Goal: Task Accomplishment & Management: Manage account settings

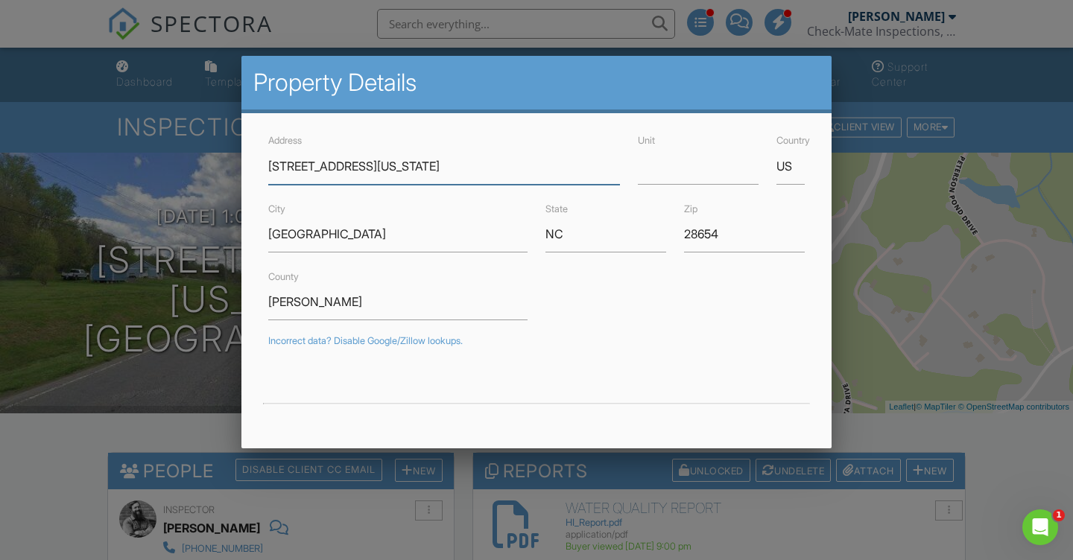
paste input "NC Highway"
type input "5961 S NC Highway 18"
click at [343, 235] on input "Moravian Falls" at bounding box center [397, 234] width 259 height 37
type input "36.0564275"
type input "-81.2670943"
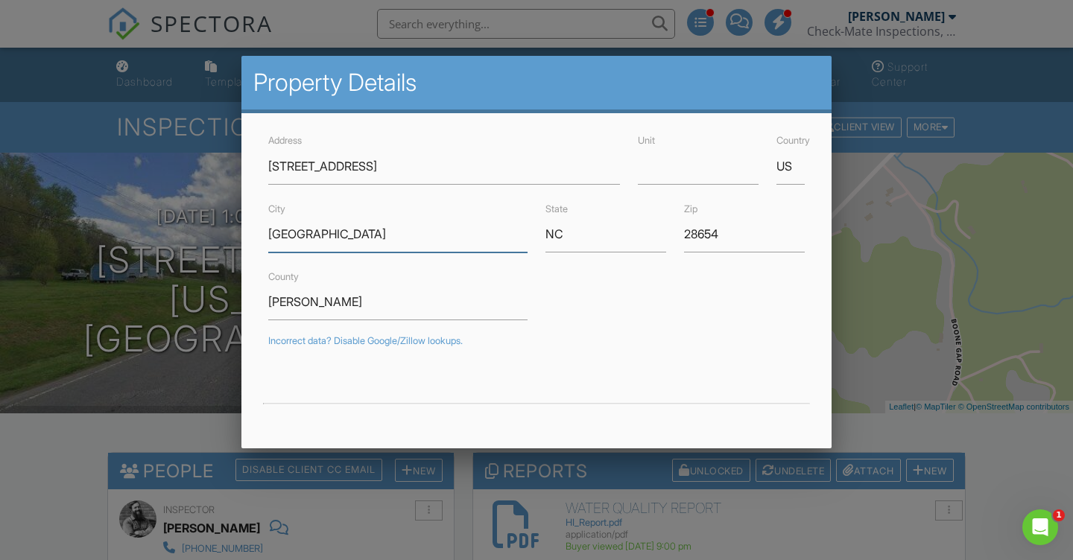
paste input "Boomer"
type input "Boomer"
click at [705, 232] on input "28654" at bounding box center [744, 234] width 121 height 37
paste input "06"
type input "28606"
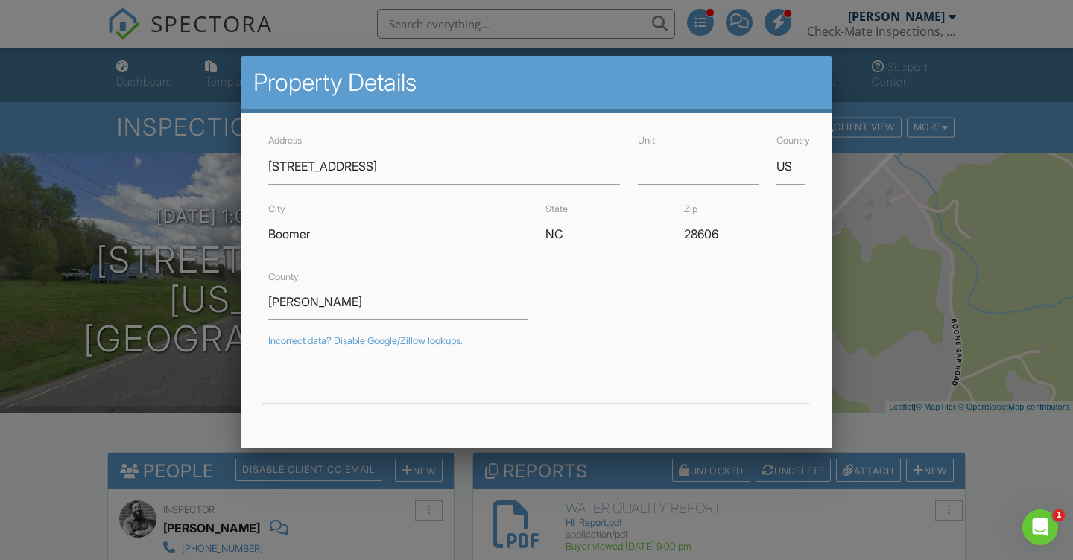
click at [706, 323] on form "Address 5961 S NC Highway 18 Unit Country US City Boomer State NC Zip 28606 Cou…" at bounding box center [536, 449] width 554 height 637
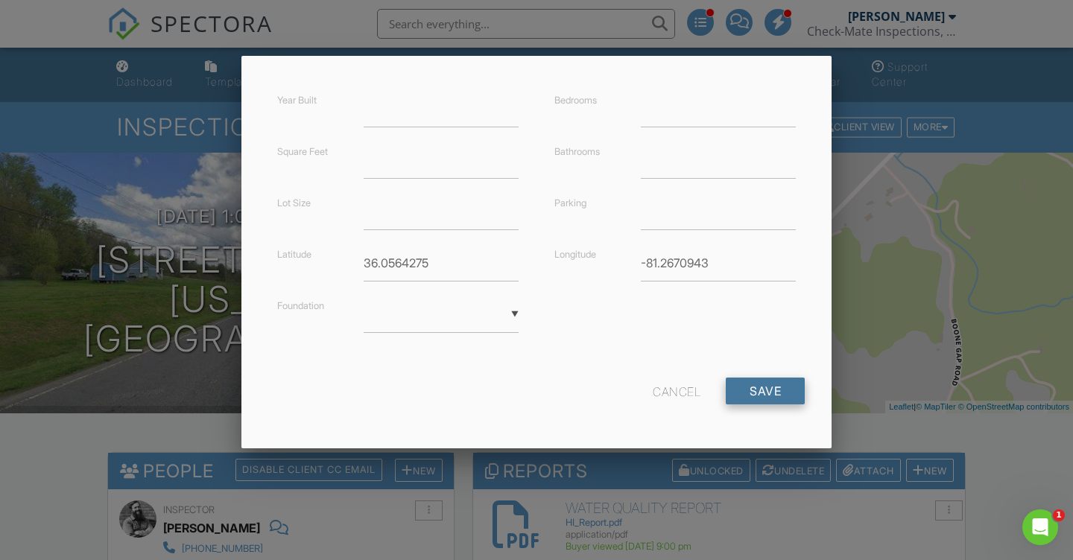
scroll to position [352, 0]
click at [743, 388] on input "Save" at bounding box center [765, 392] width 79 height 27
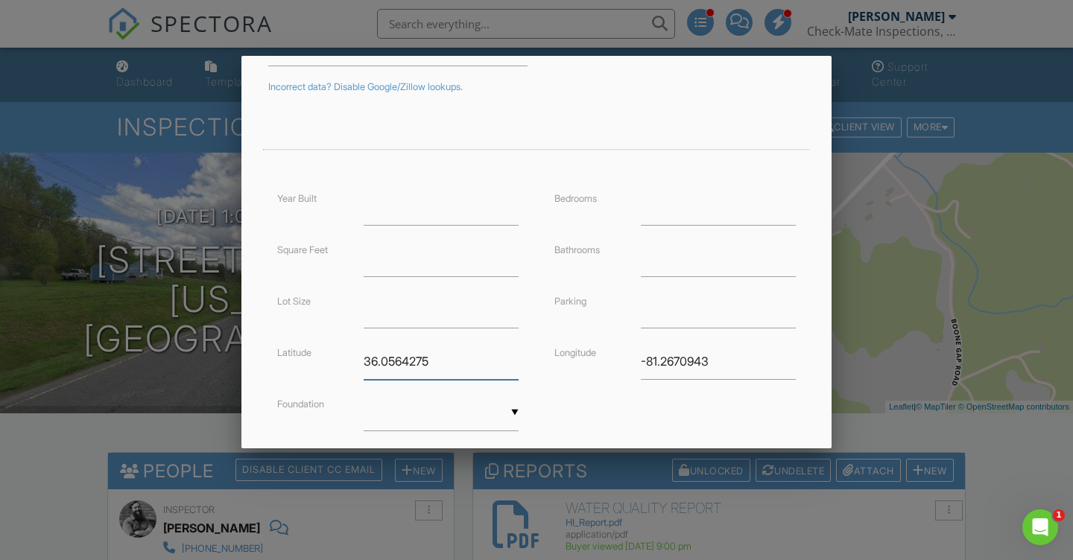
scroll to position [300, 0]
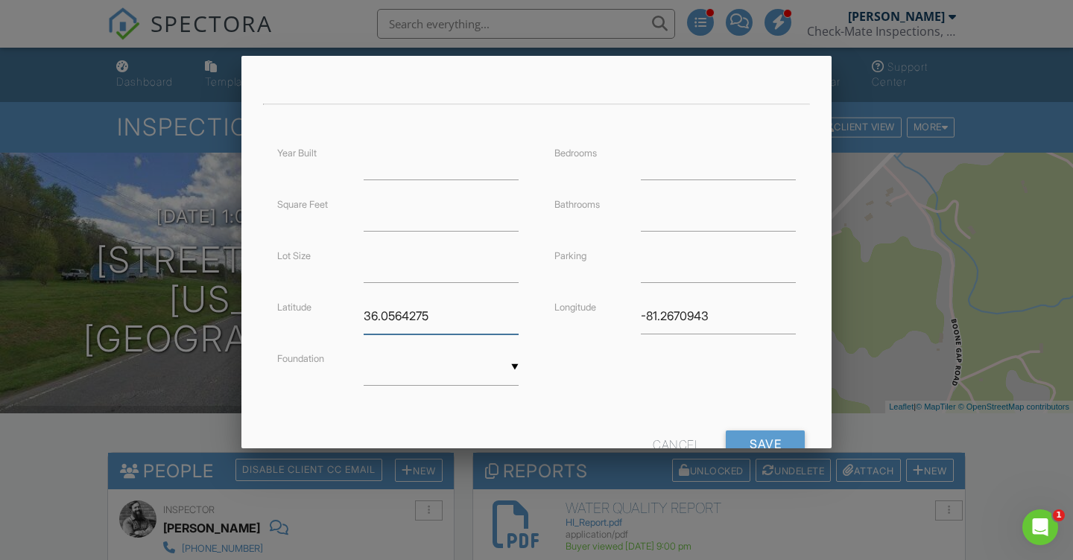
drag, startPoint x: 478, startPoint y: 311, endPoint x: 293, endPoint y: 311, distance: 185.5
click at [293, 311] on div "Latitude 36.0564275" at bounding box center [397, 316] width 259 height 37
click at [775, 439] on input "Save" at bounding box center [765, 444] width 79 height 27
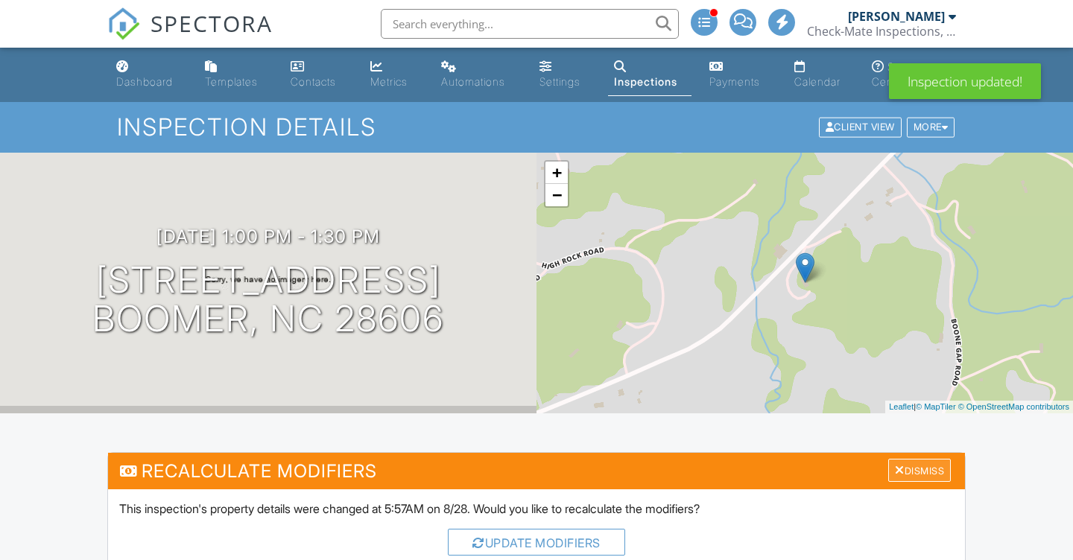
scroll to position [209, 0]
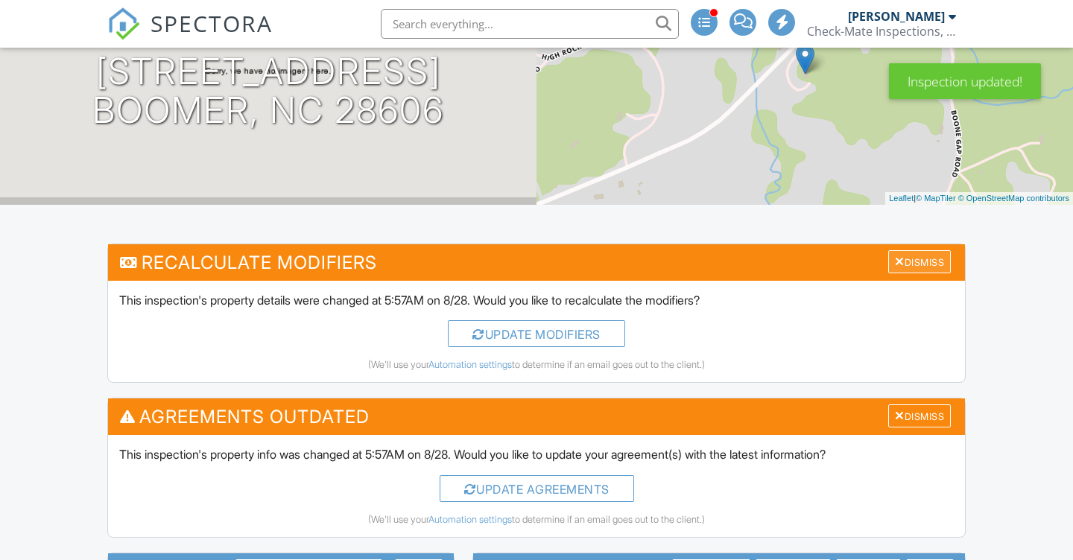
click at [910, 261] on div "Dismiss" at bounding box center [919, 261] width 63 height 23
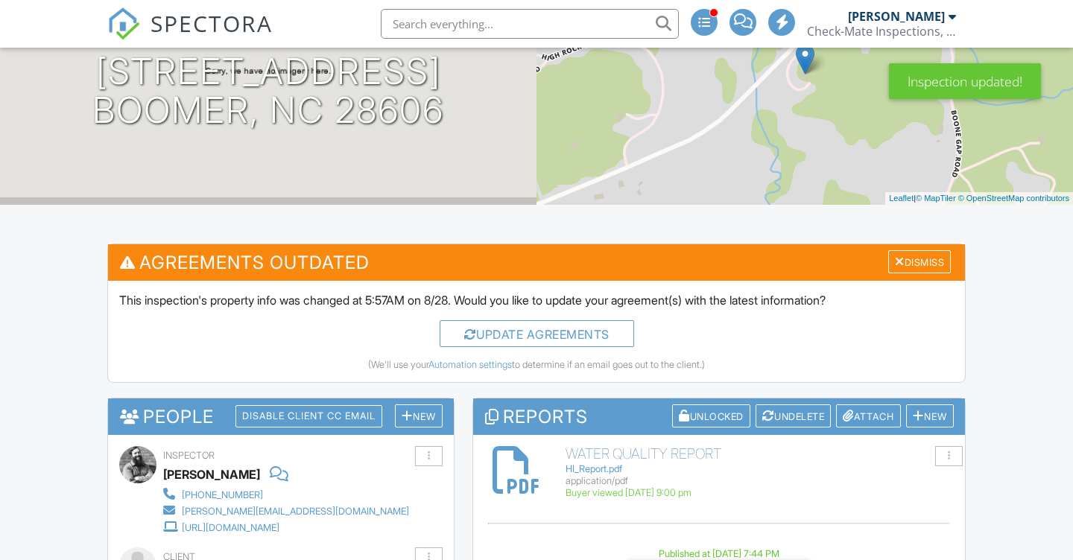
scroll to position [0, 0]
click at [910, 261] on div "Dismiss" at bounding box center [919, 261] width 63 height 23
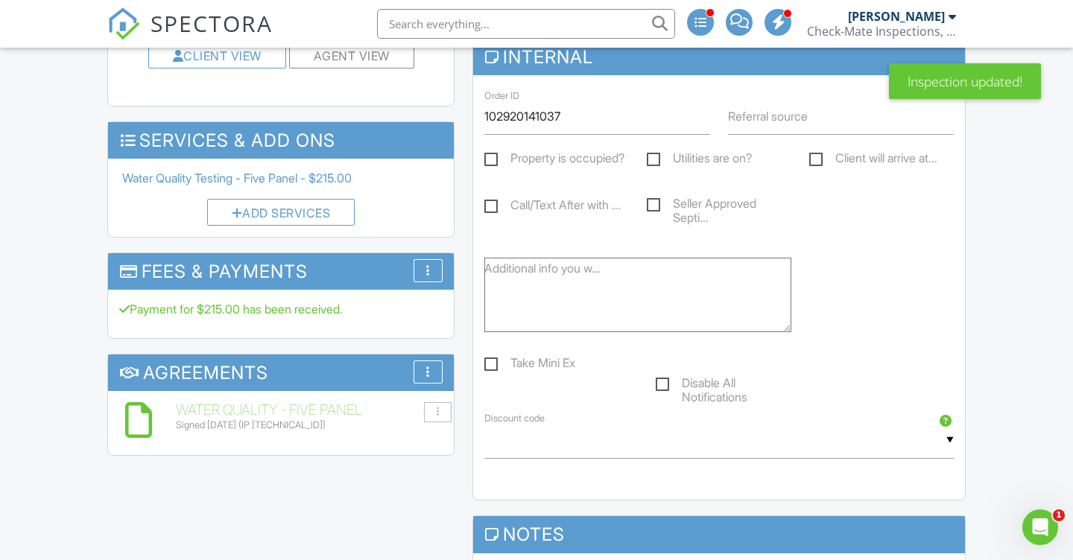
scroll to position [750, 0]
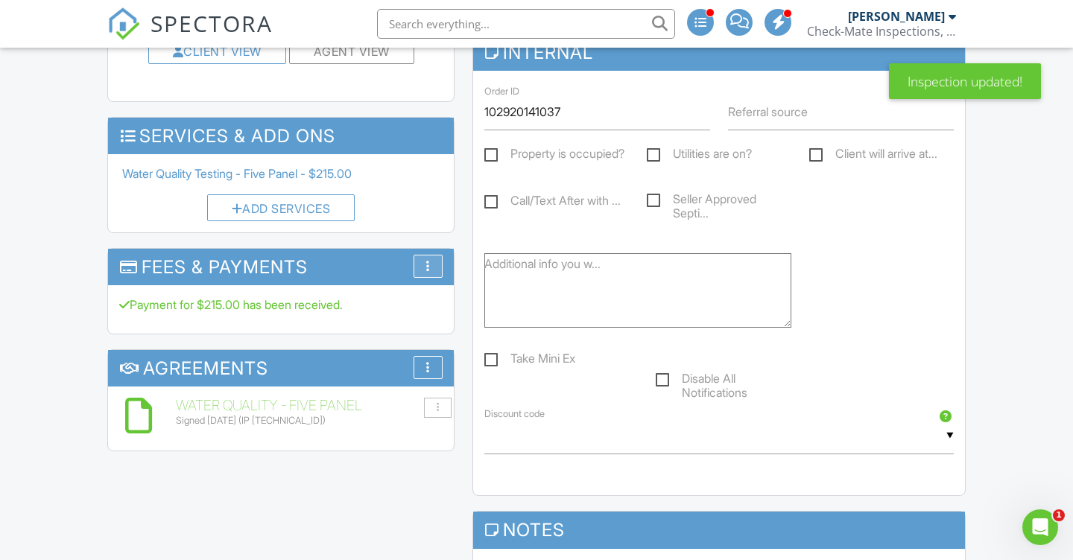
click at [434, 262] on div "More" at bounding box center [428, 266] width 29 height 23
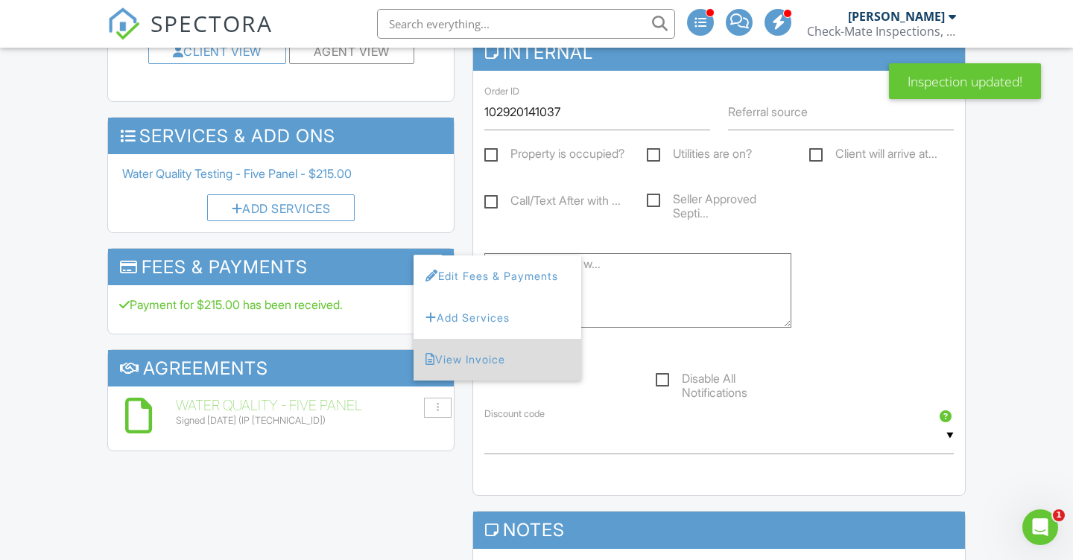
click at [469, 352] on li "View Invoice" at bounding box center [498, 360] width 168 height 42
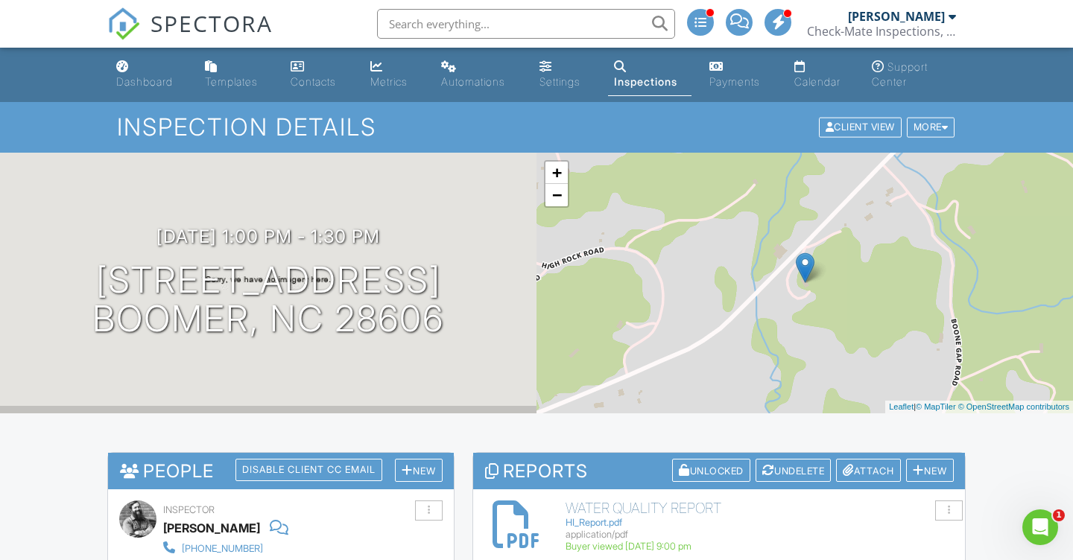
scroll to position [0, 0]
click at [148, 81] on div "Dashboard" at bounding box center [144, 81] width 57 height 13
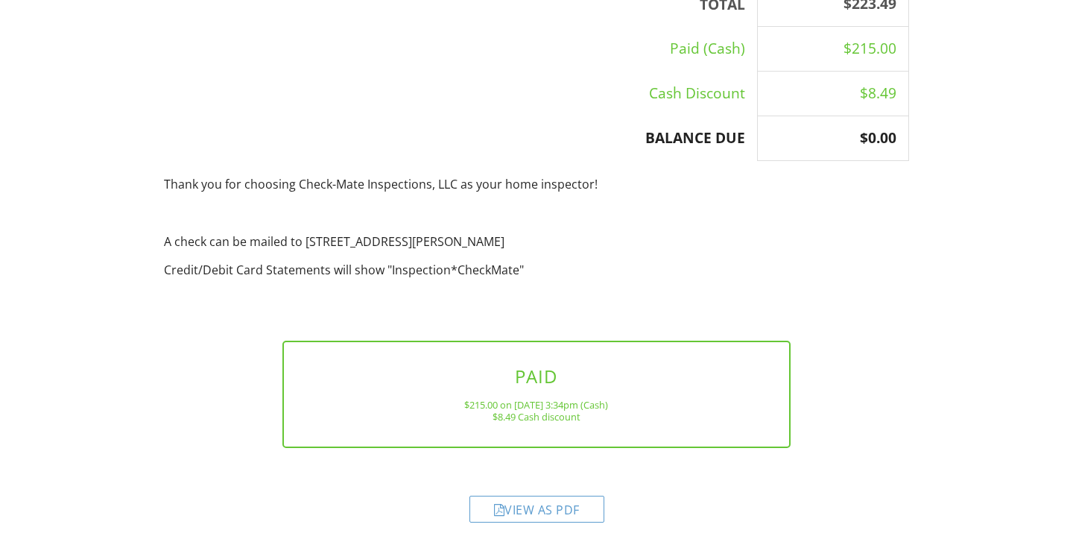
scroll to position [423, 0]
click at [528, 503] on div "View as PDF" at bounding box center [536, 509] width 135 height 27
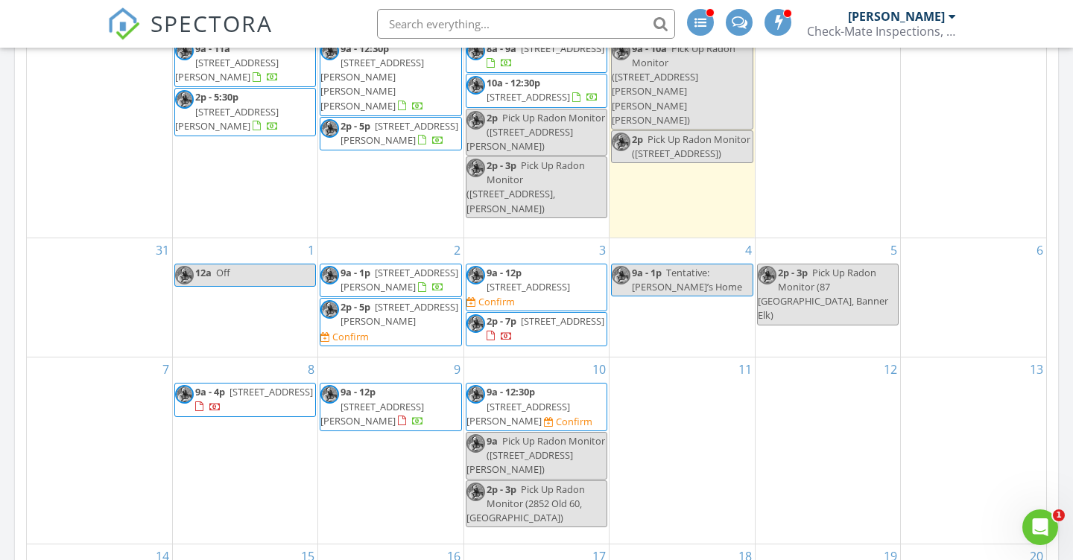
click at [550, 280] on span "87 Cabin Cove, Banner Elk 28604" at bounding box center [528, 286] width 83 height 13
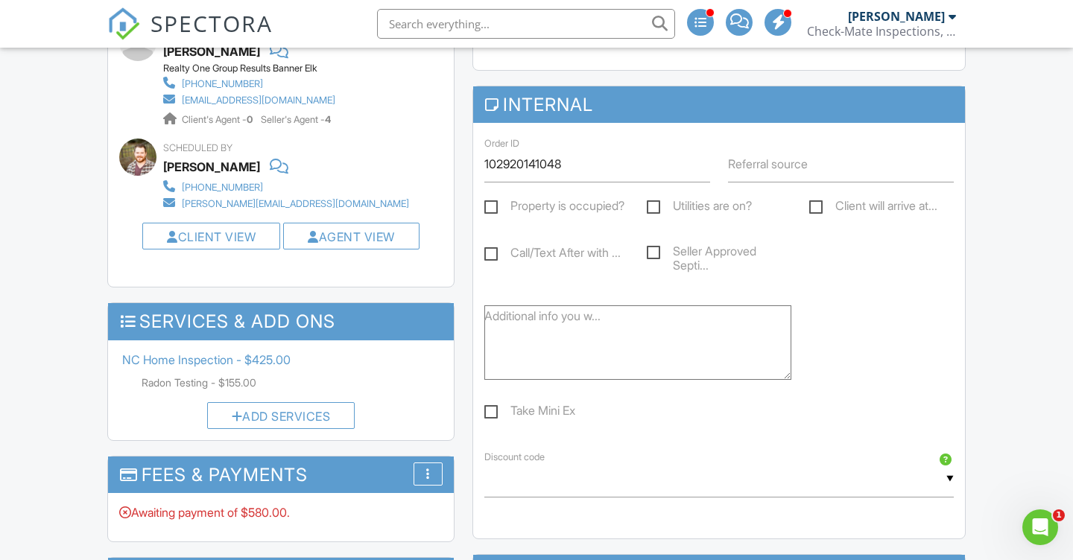
scroll to position [923, 0]
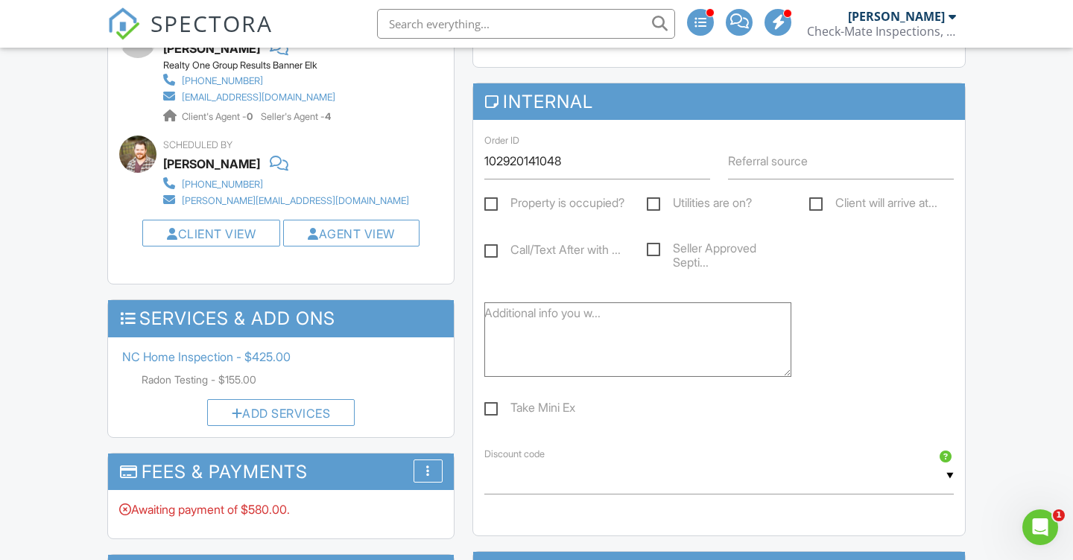
click at [818, 208] on label "Client will arrive at..." at bounding box center [873, 205] width 128 height 19
click at [818, 208] on input "Client will arrive at..." at bounding box center [814, 205] width 10 height 10
checkbox input "true"
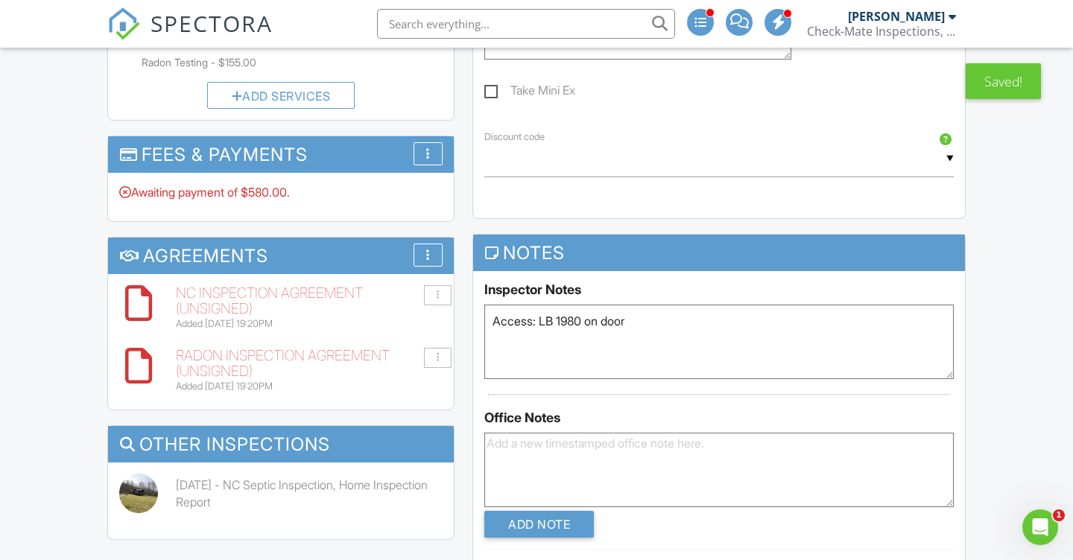
scroll to position [1247, 0]
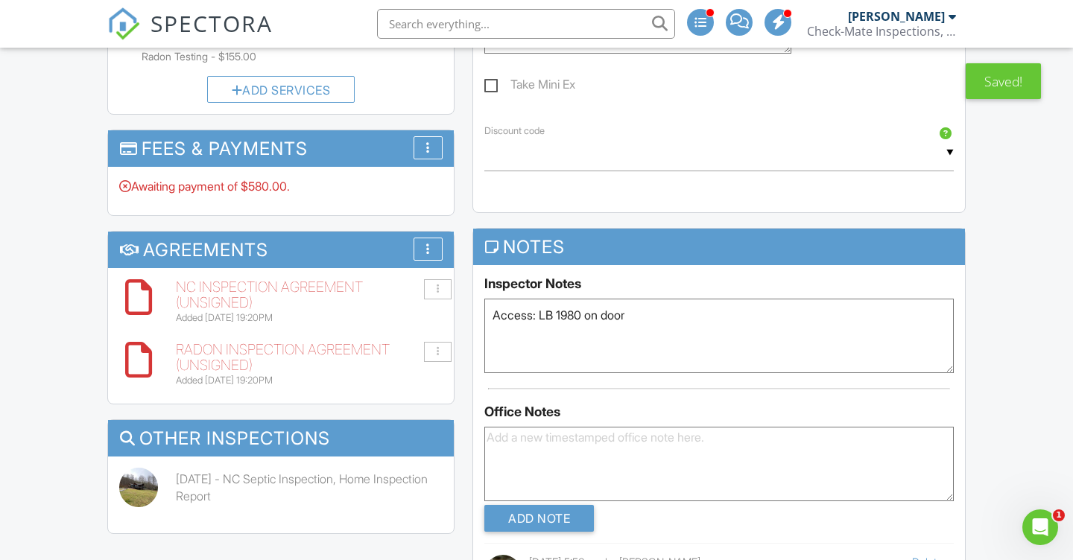
click at [662, 347] on textarea "Access: LB 1980 on door" at bounding box center [718, 336] width 469 height 75
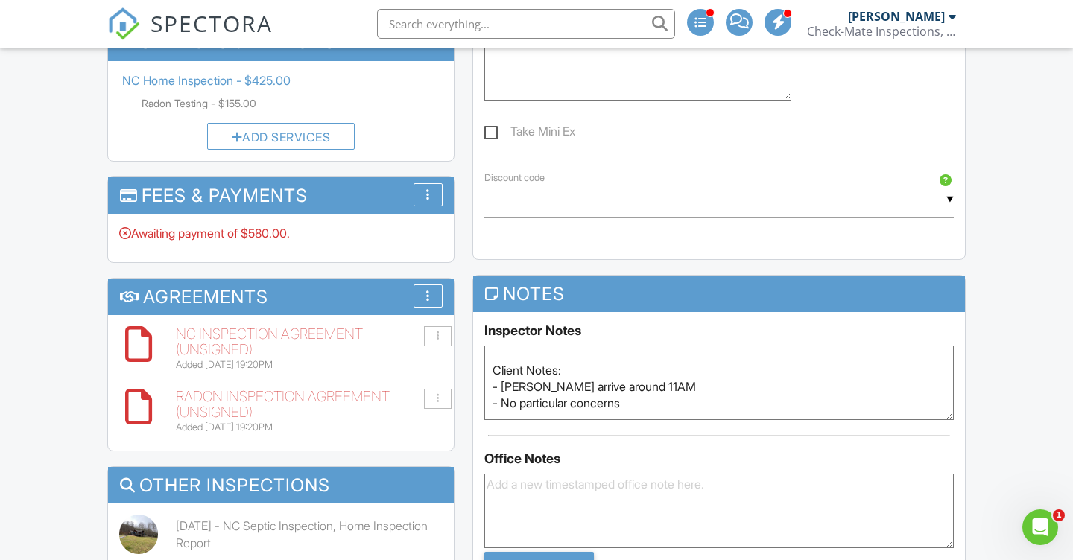
scroll to position [1198, 0]
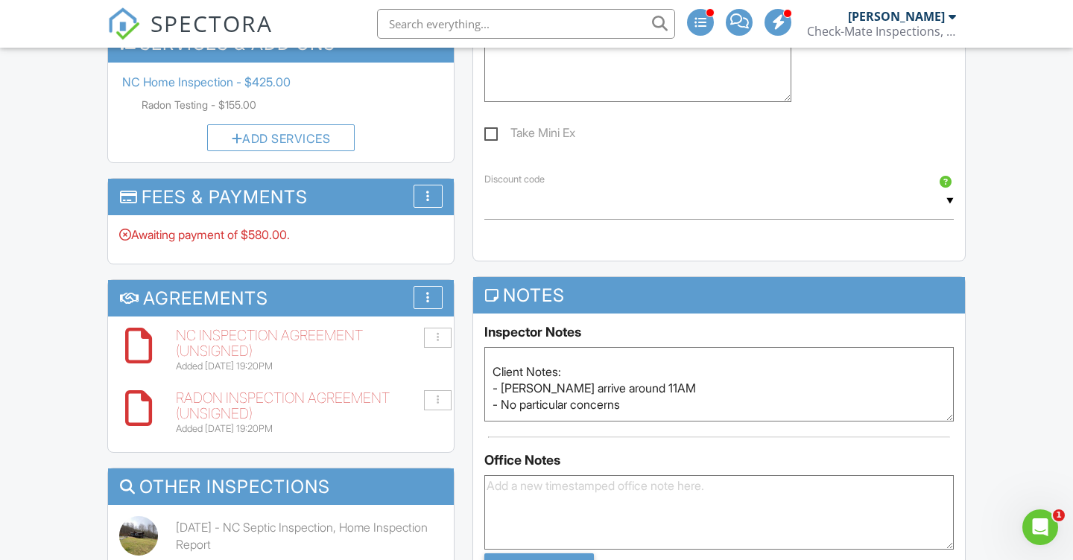
type textarea "Access: LB 1980 on door Client Notes: - [PERSON_NAME] arrive around 11AM - No p…"
click at [434, 185] on div "More Edit Fees & Payments Add Services View Invoice Paid In Full" at bounding box center [428, 196] width 29 height 23
click at [291, 133] on div "Add Services" at bounding box center [281, 137] width 148 height 27
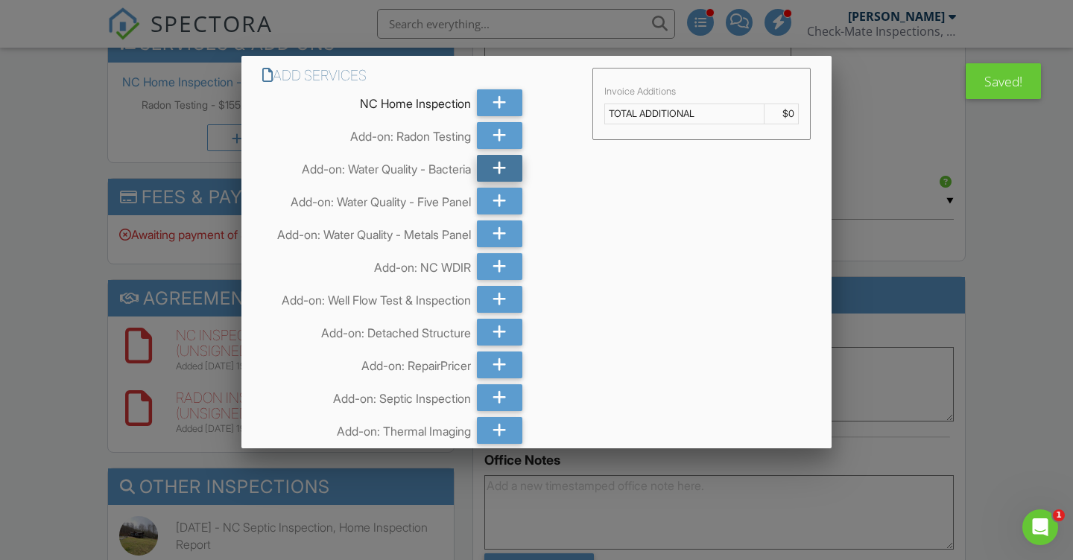
click at [496, 165] on icon at bounding box center [500, 168] width 14 height 27
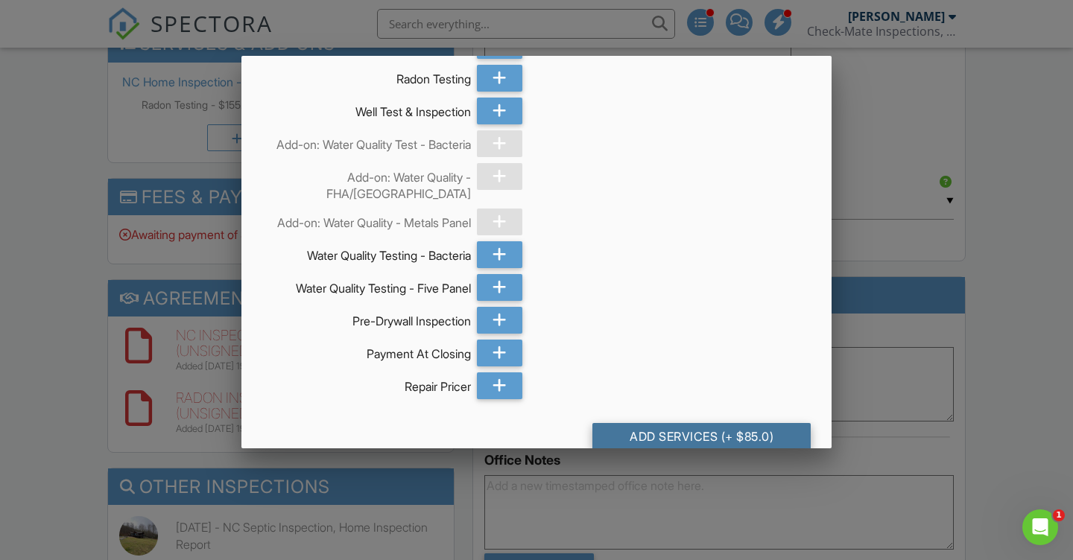
scroll to position [967, 0]
click at [698, 424] on div "Add Services (+ $85.0)" at bounding box center [701, 437] width 218 height 27
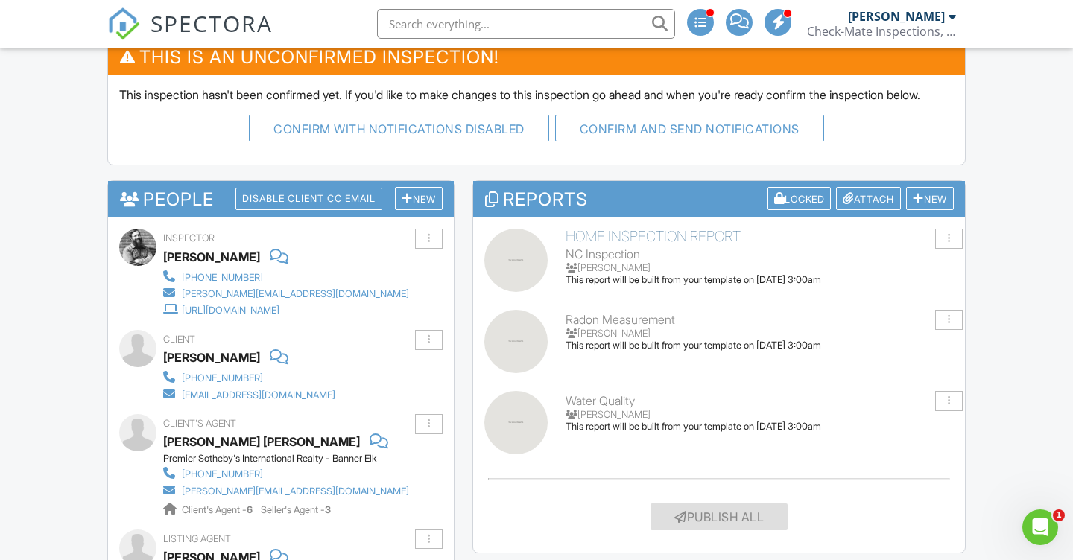
scroll to position [429, 0]
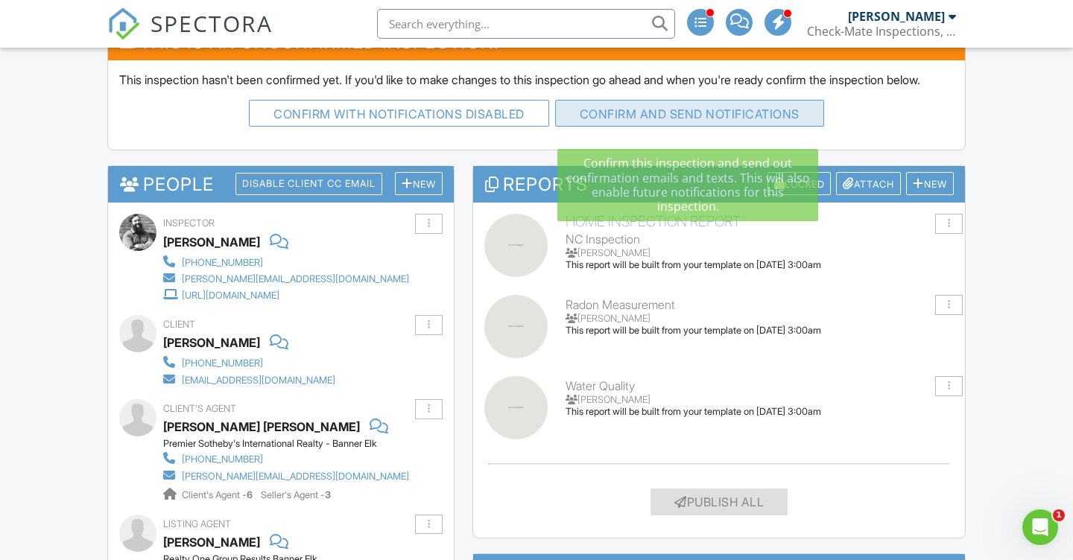
click at [549, 127] on button "Confirm and send notifications" at bounding box center [399, 113] width 300 height 27
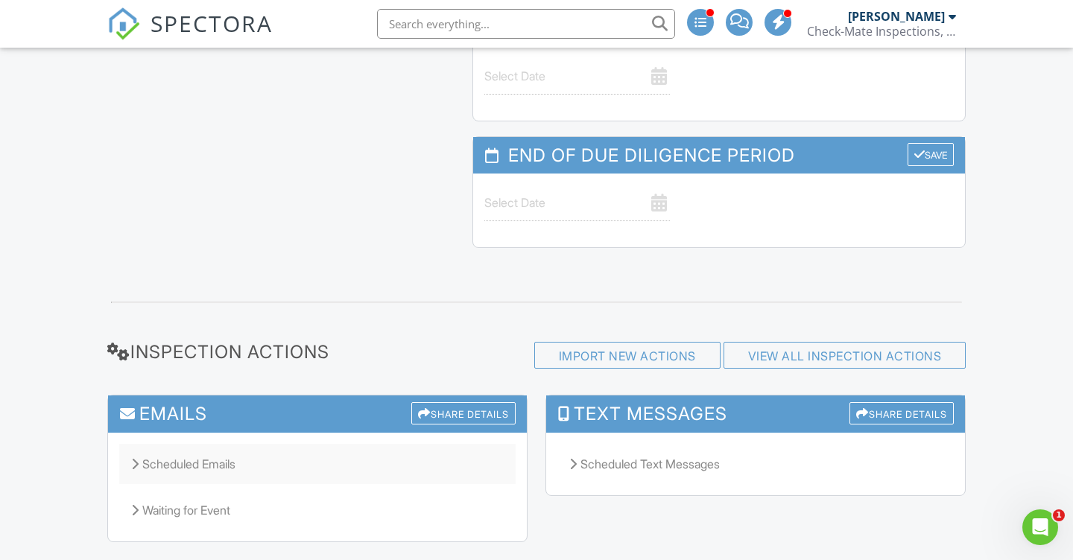
scroll to position [2107, 0]
click at [138, 445] on div "Scheduled Emails" at bounding box center [317, 465] width 396 height 40
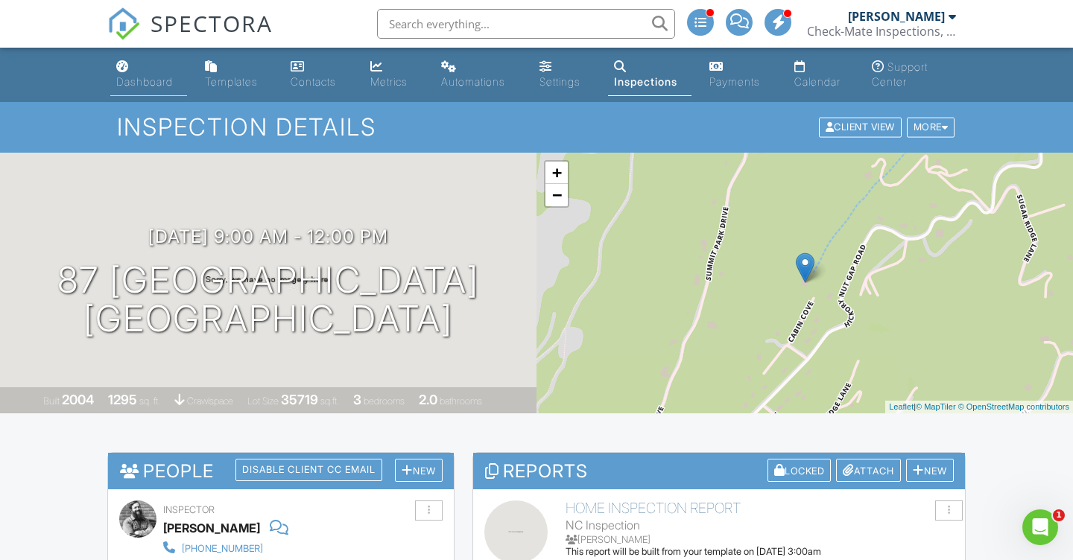
scroll to position [0, 0]
click at [122, 75] on div "Dashboard" at bounding box center [144, 81] width 57 height 13
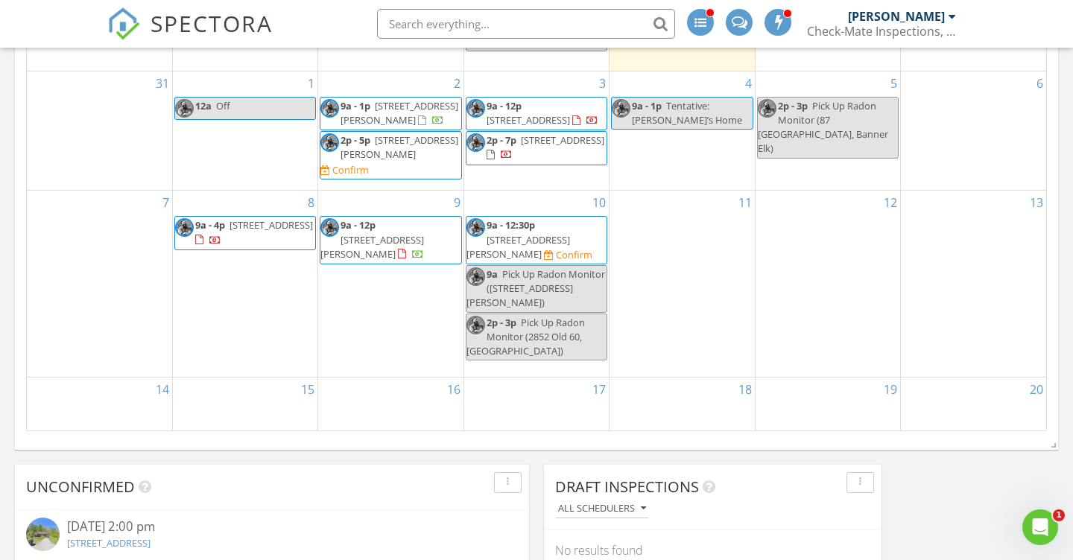
scroll to position [955, 0]
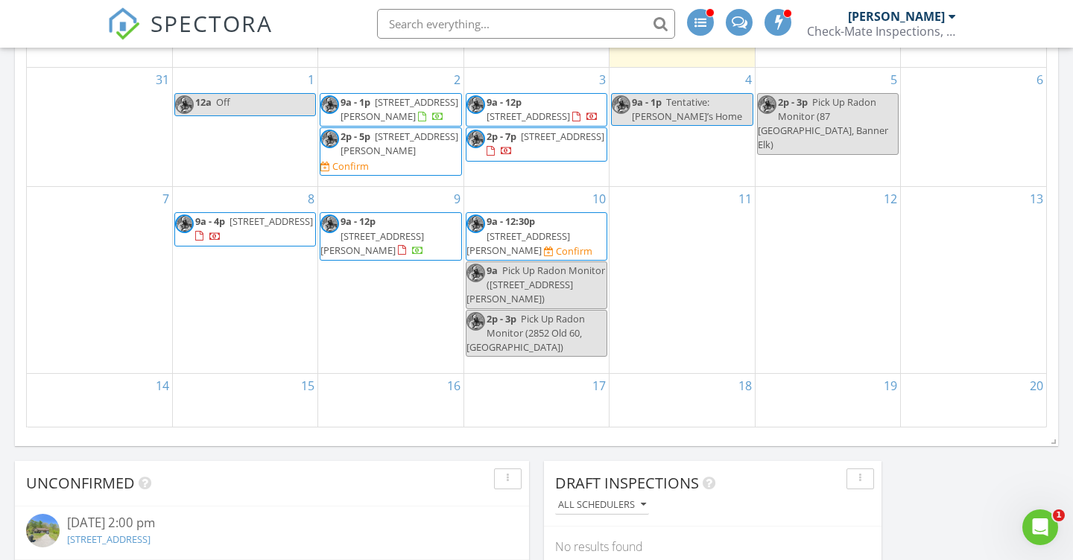
click at [391, 157] on span "138 Forest Oak Ln, Jefferson 28640" at bounding box center [400, 144] width 118 height 28
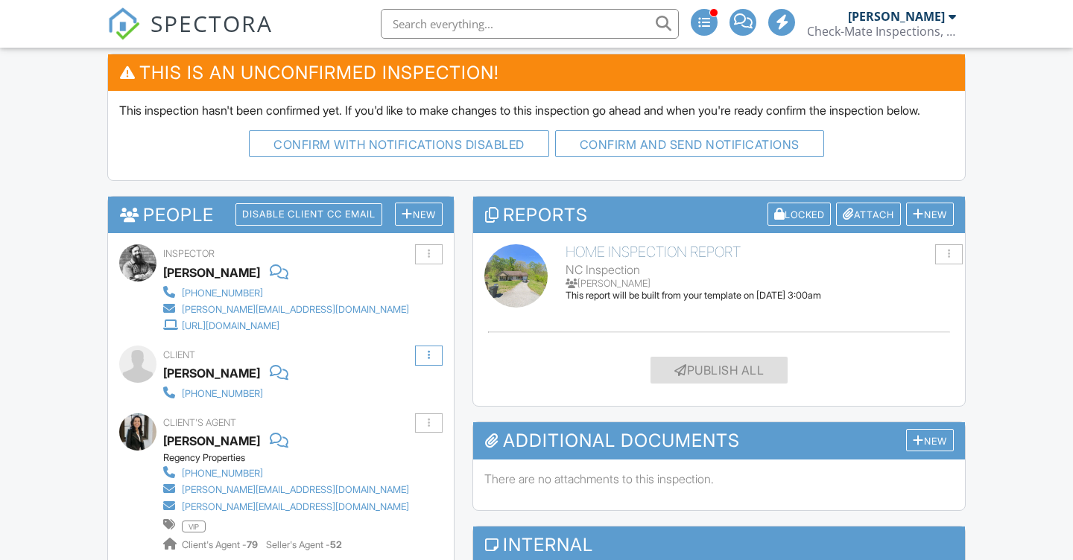
scroll to position [595, 0]
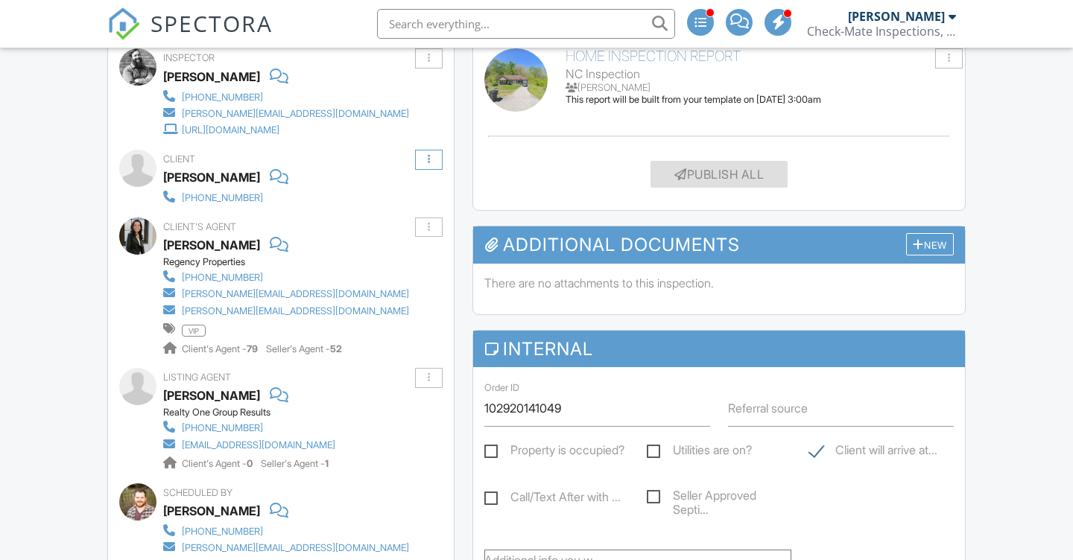
click at [425, 170] on div at bounding box center [429, 160] width 28 height 20
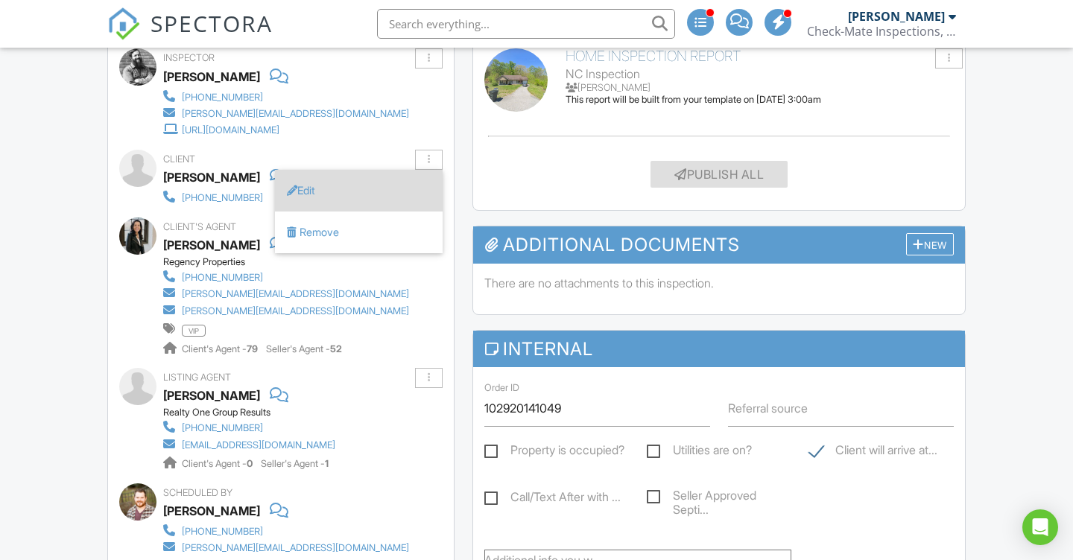
scroll to position [0, 0]
click at [401, 196] on li "Edit" at bounding box center [359, 191] width 168 height 42
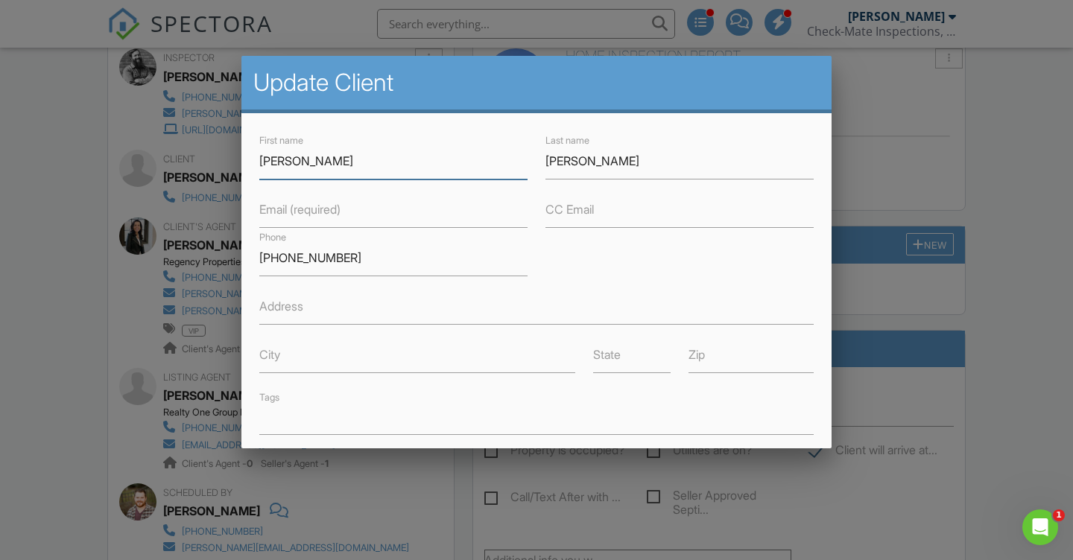
scroll to position [2, 0]
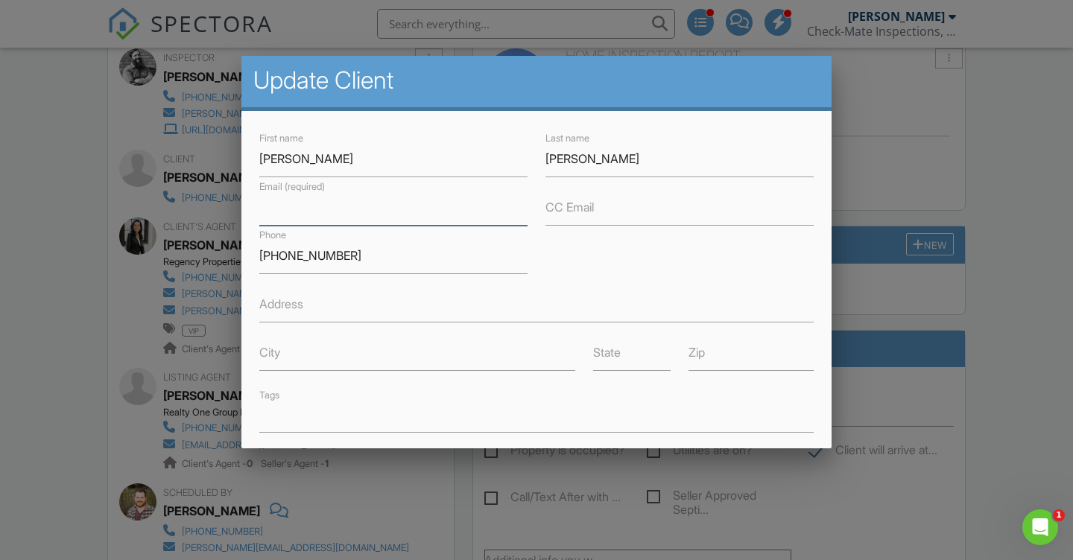
paste input "@"
type input "@"
paste input "@"
type input "@"
paste input "croland91@icloud.com"
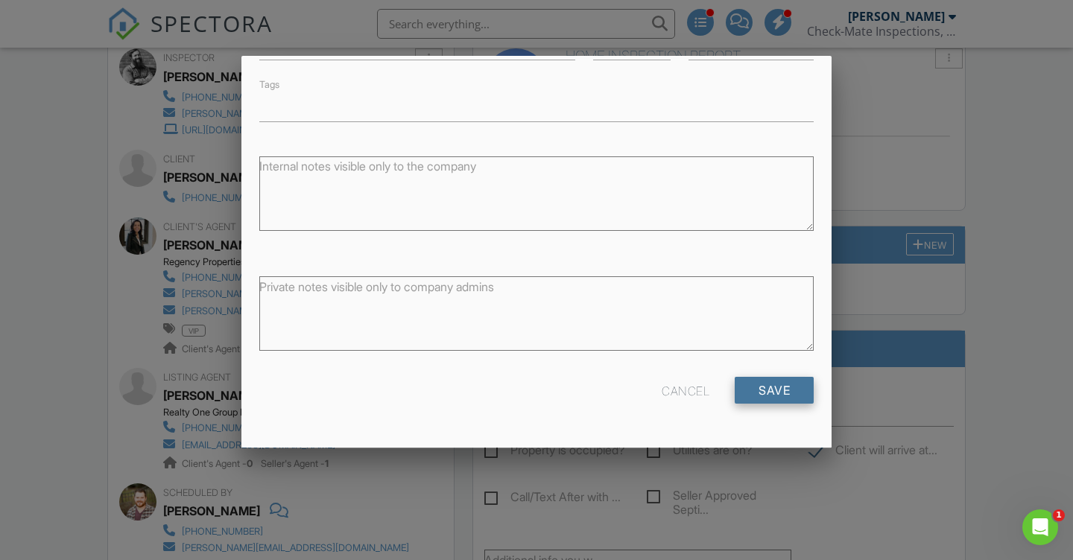
scroll to position [312, 0]
type input "croland91@icloud.com"
click at [781, 390] on input "Save" at bounding box center [774, 391] width 79 height 27
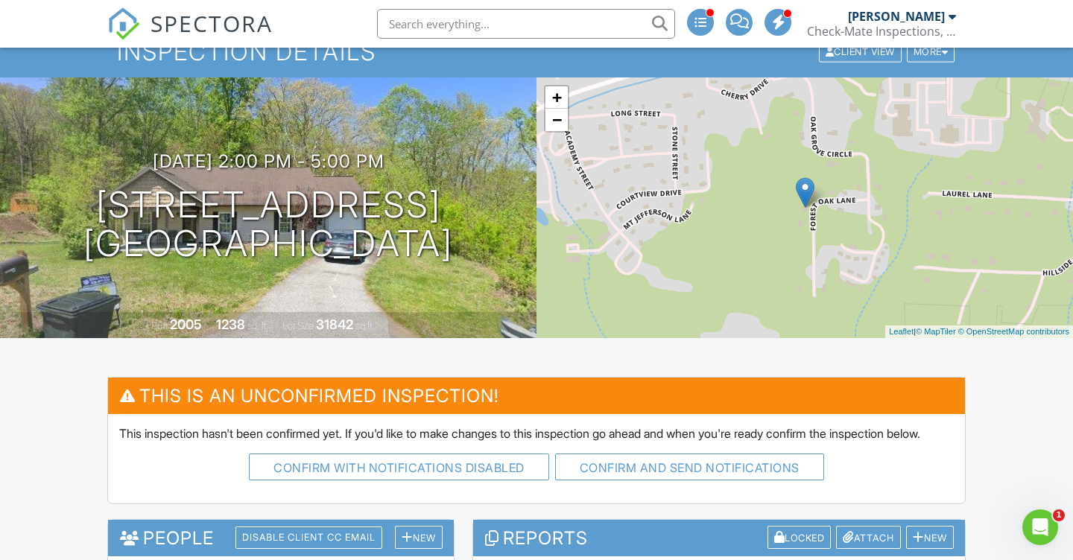
scroll to position [69, 0]
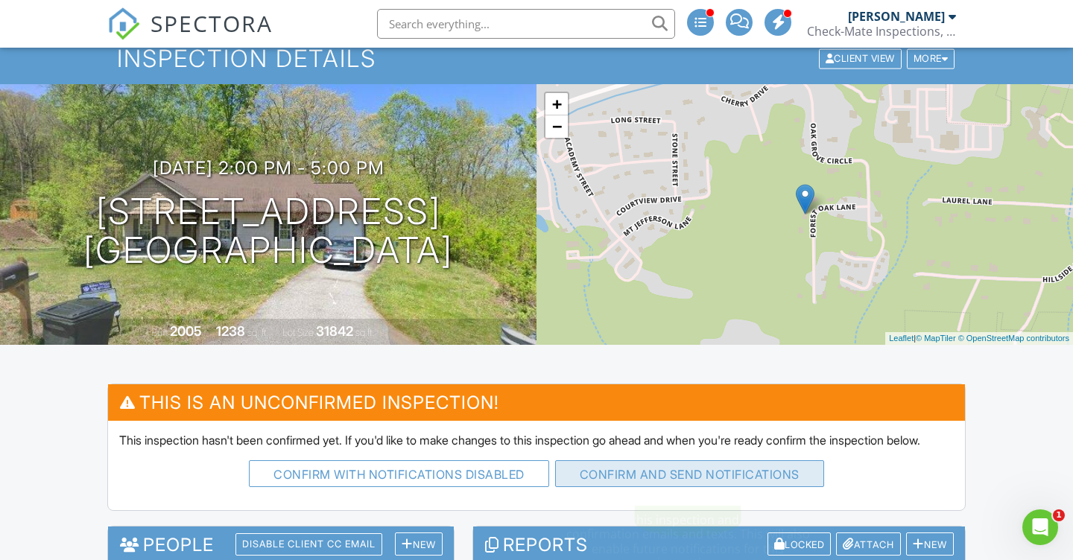
click at [549, 484] on button "Confirm and send notifications" at bounding box center [399, 474] width 300 height 27
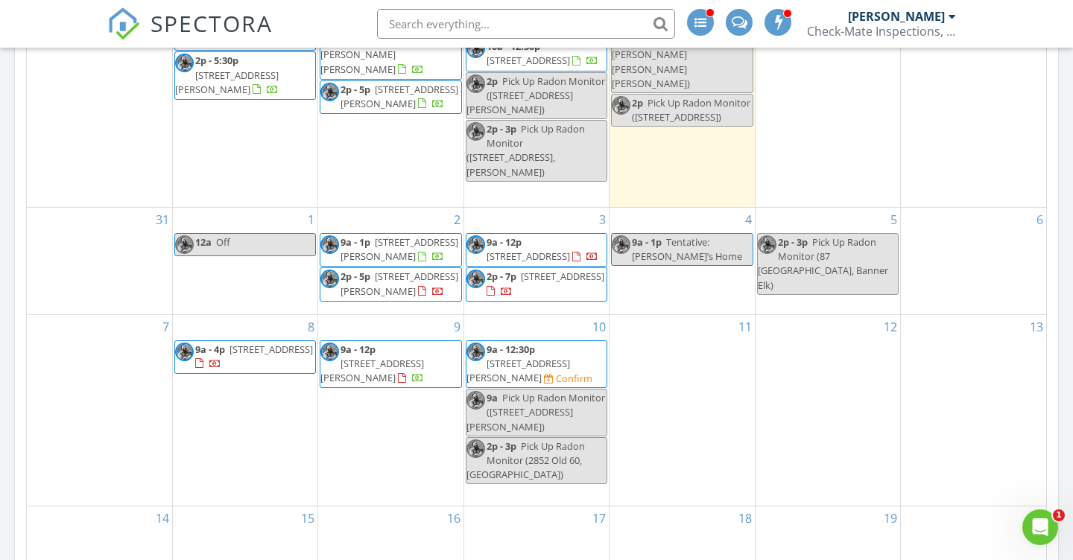
scroll to position [815, 0]
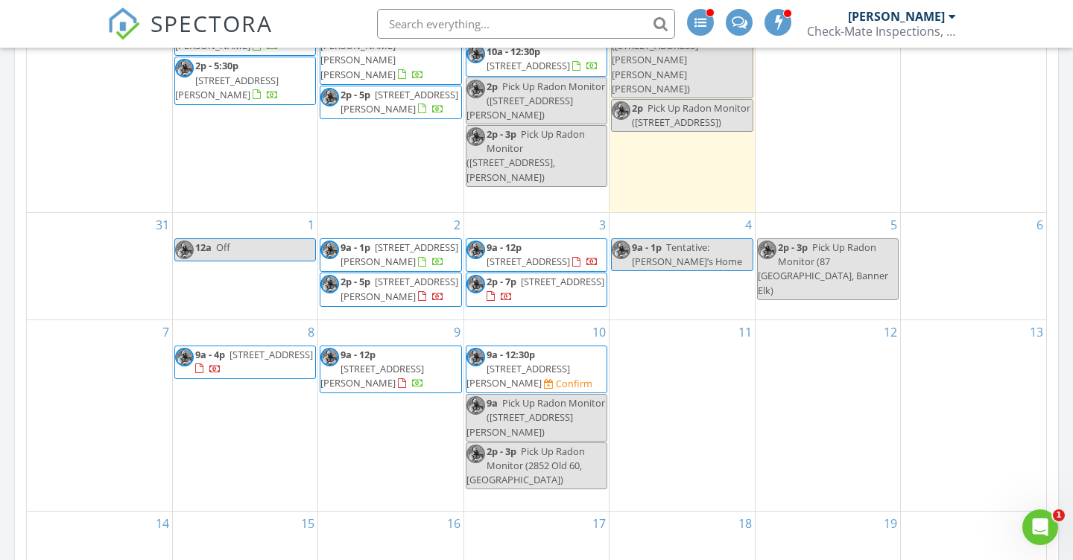
click at [8, 354] on div "Today All Inspectors 9:00 am 155 McNeill Hill Rd, Jefferson, NC 28640 Pick Up R…" at bounding box center [536, 332] width 1073 height 1878
click at [4, 309] on div "Today All Inspectors 9:00 am 155 McNeill Hill Rd, Jefferson, NC 28640 Pick Up R…" at bounding box center [536, 332] width 1073 height 1878
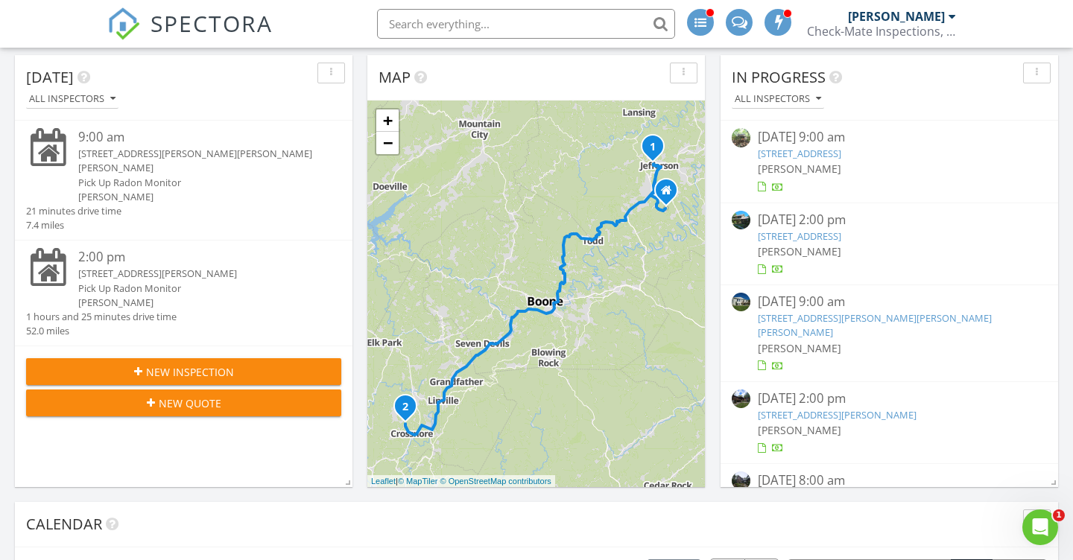
scroll to position [0, 0]
click at [807, 152] on link "586 Laurel Creek Rd, Todd, NC 28684" at bounding box center [799, 153] width 83 height 13
click at [827, 317] on link "155 McNeill Hill Rd, Jefferson, NC 28640" at bounding box center [875, 325] width 234 height 28
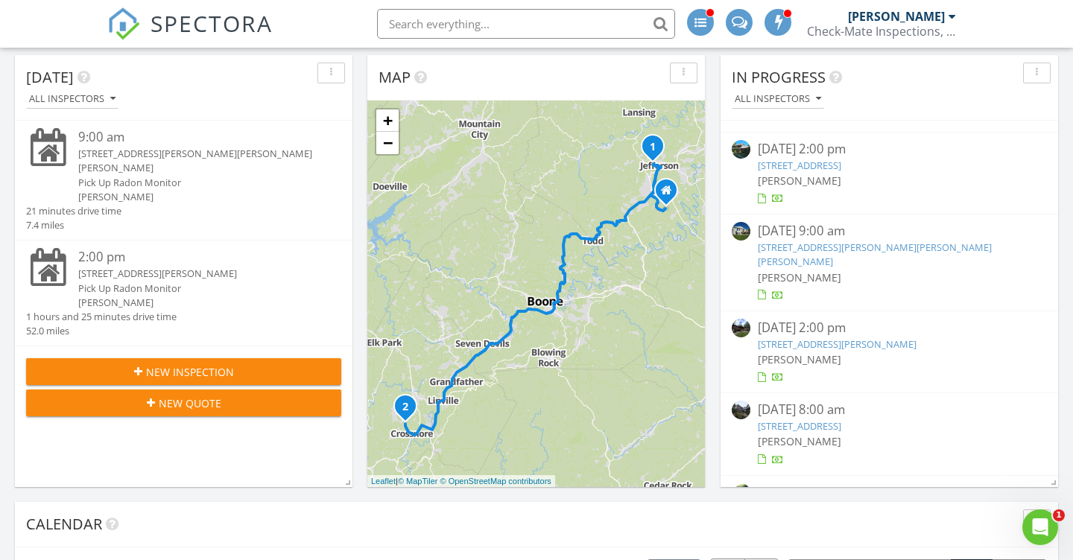
click at [833, 338] on link "[STREET_ADDRESS][PERSON_NAME]" at bounding box center [837, 344] width 159 height 13
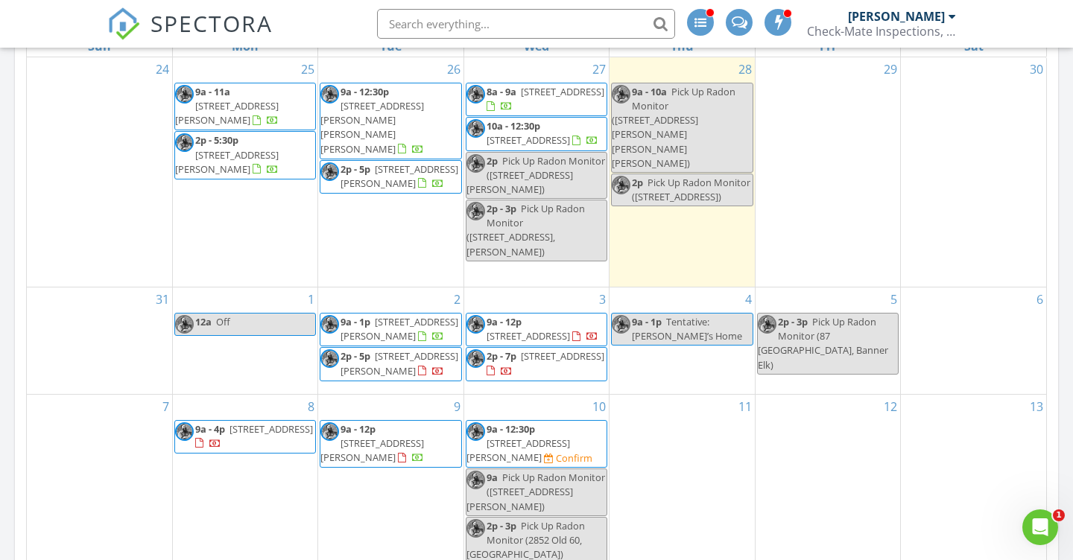
scroll to position [741, 0]
click at [7, 262] on div "Today All Inspectors 9:00 am 155 McNeill Hill Rd, Jefferson, NC 28640 Pick Up R…" at bounding box center [536, 406] width 1073 height 1878
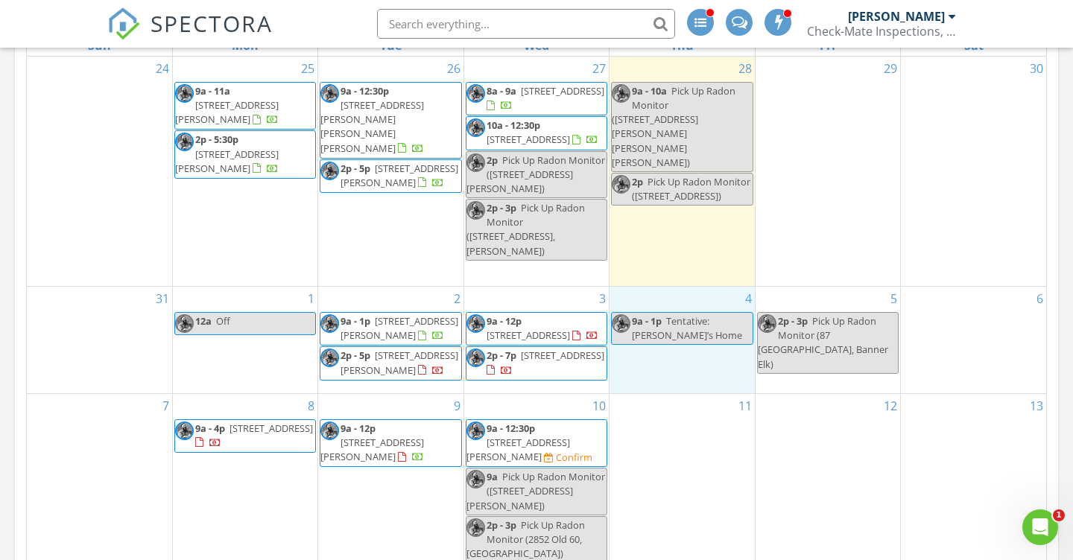
click at [663, 364] on div "4 9a - 1p Tentative: Andrea’s Home" at bounding box center [682, 340] width 145 height 107
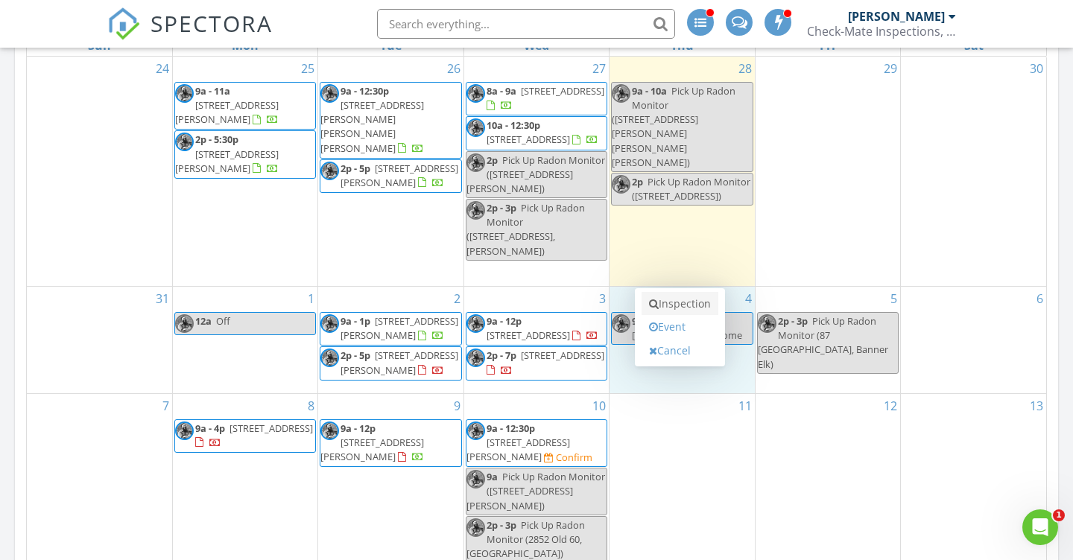
click at [661, 305] on link "Inspection" at bounding box center [680, 304] width 77 height 24
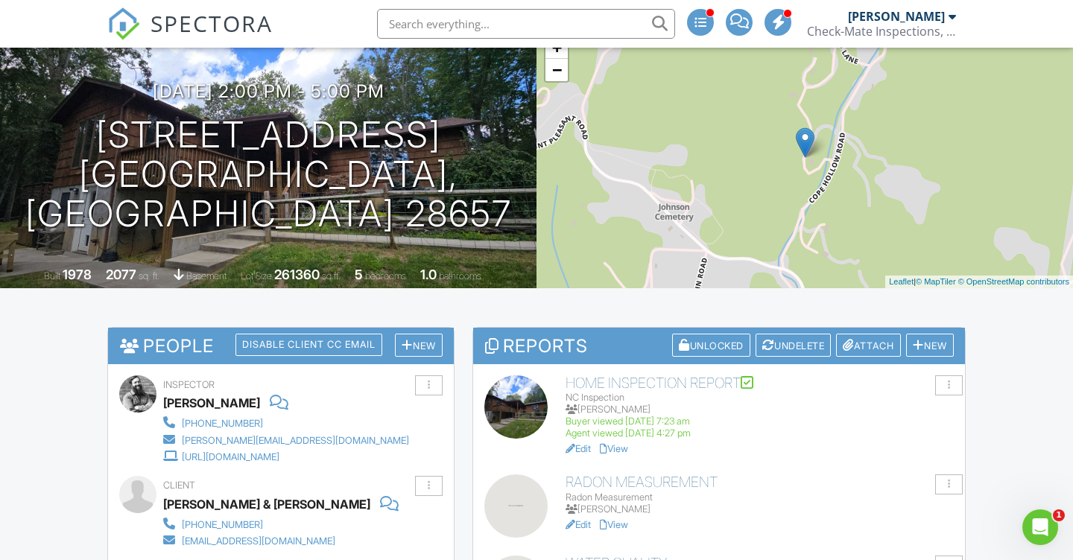
scroll to position [215, 0]
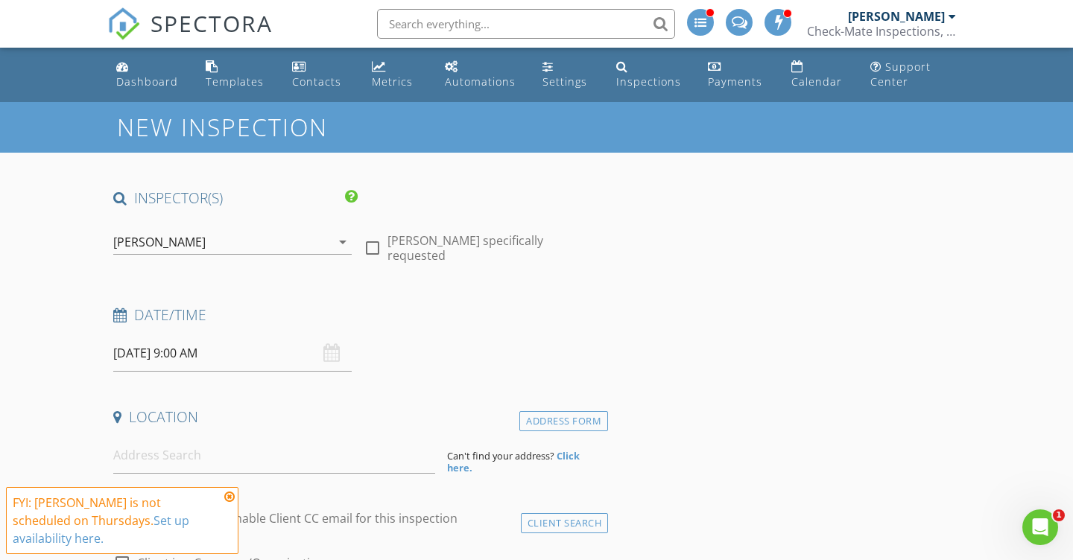
click at [197, 242] on div "[PERSON_NAME]" at bounding box center [222, 242] width 218 height 24
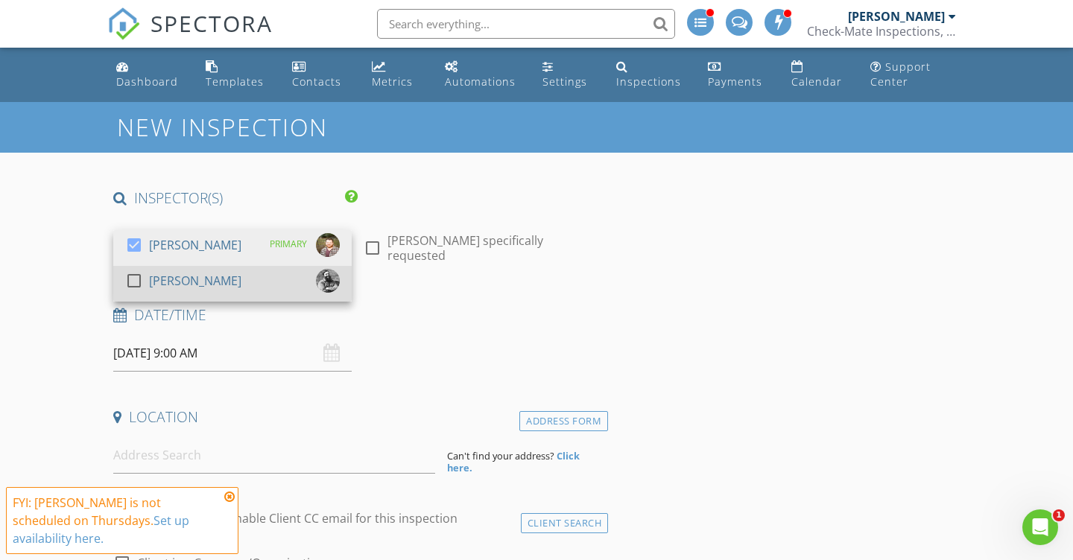
click at [197, 273] on div "[PERSON_NAME]" at bounding box center [195, 281] width 92 height 24
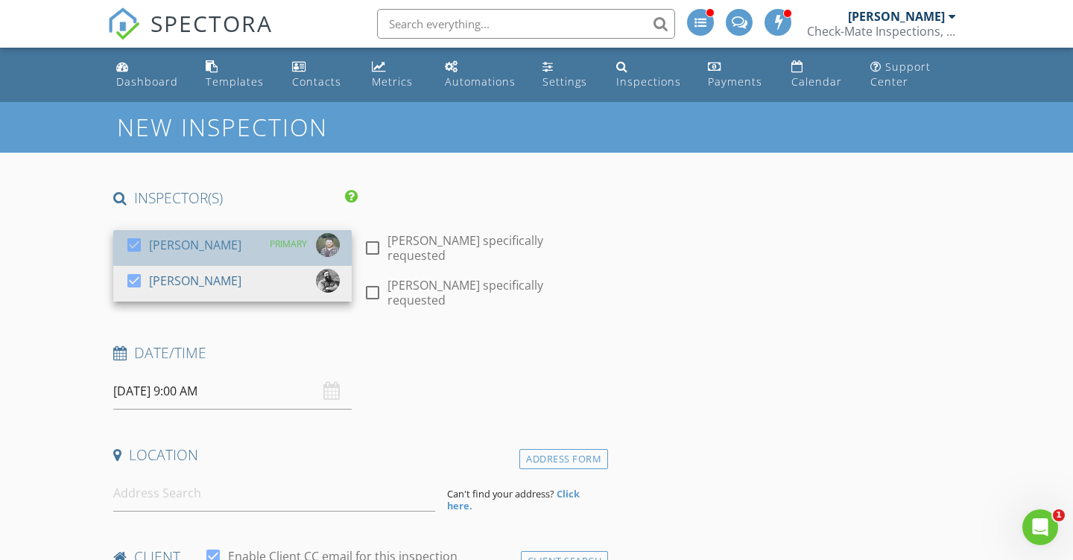
click at [197, 251] on div "[PERSON_NAME]" at bounding box center [195, 245] width 92 height 24
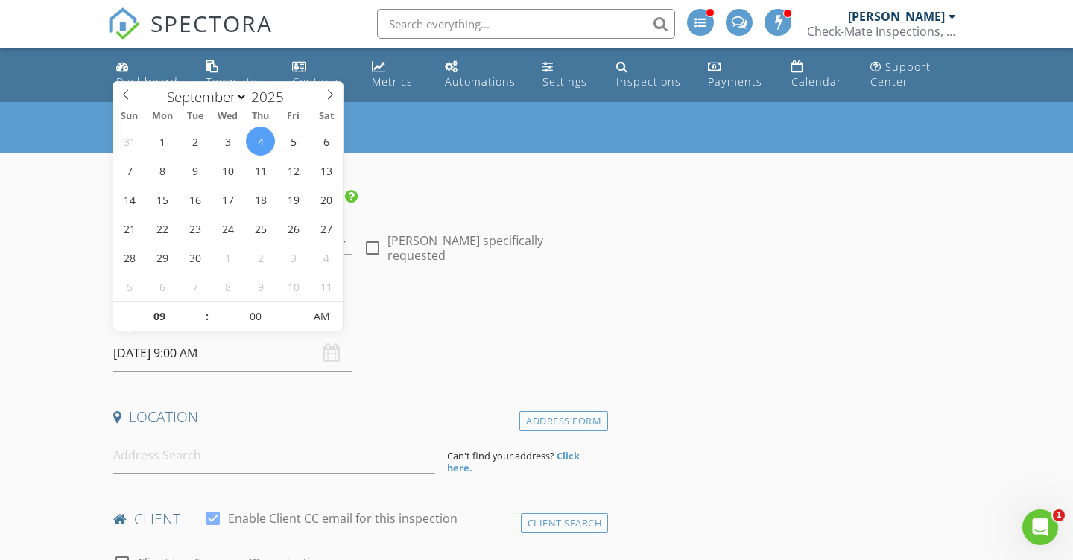
click at [143, 346] on input "[DATE] 9:00 AM" at bounding box center [232, 353] width 238 height 37
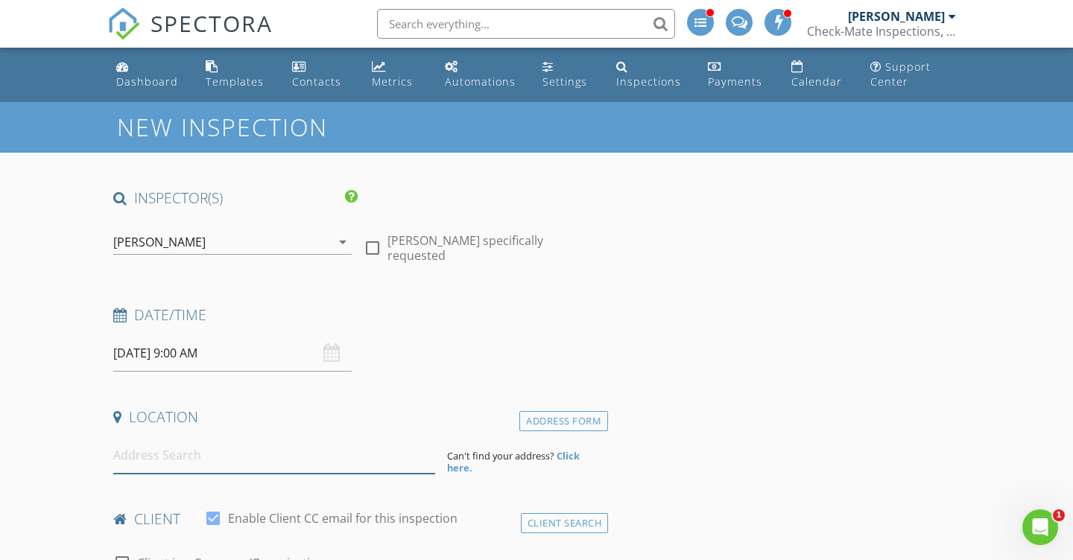
click at [133, 461] on input at bounding box center [274, 455] width 322 height 37
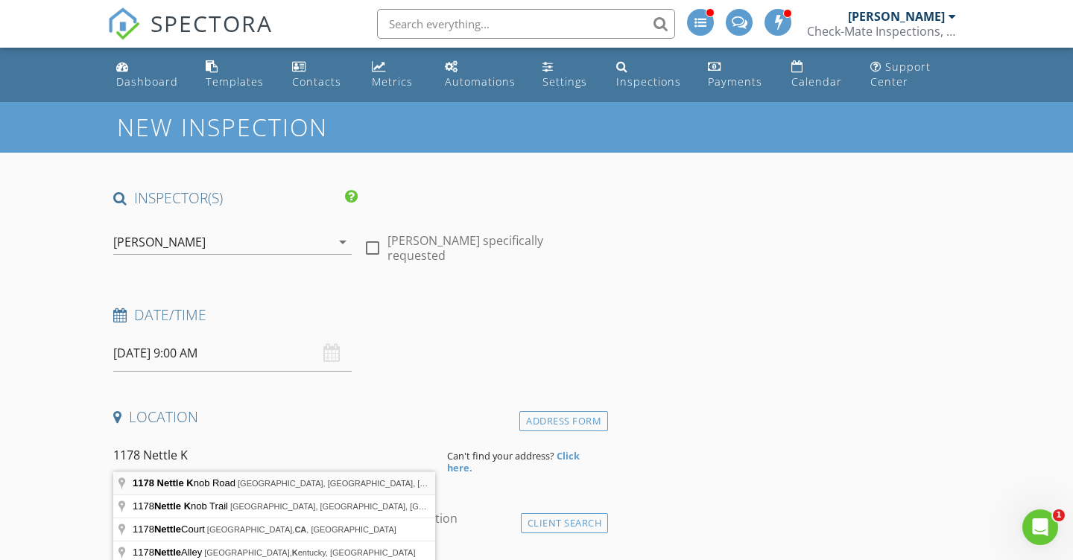
type input "1178 Nettle Knob Road, West Jefferson, NC, USA"
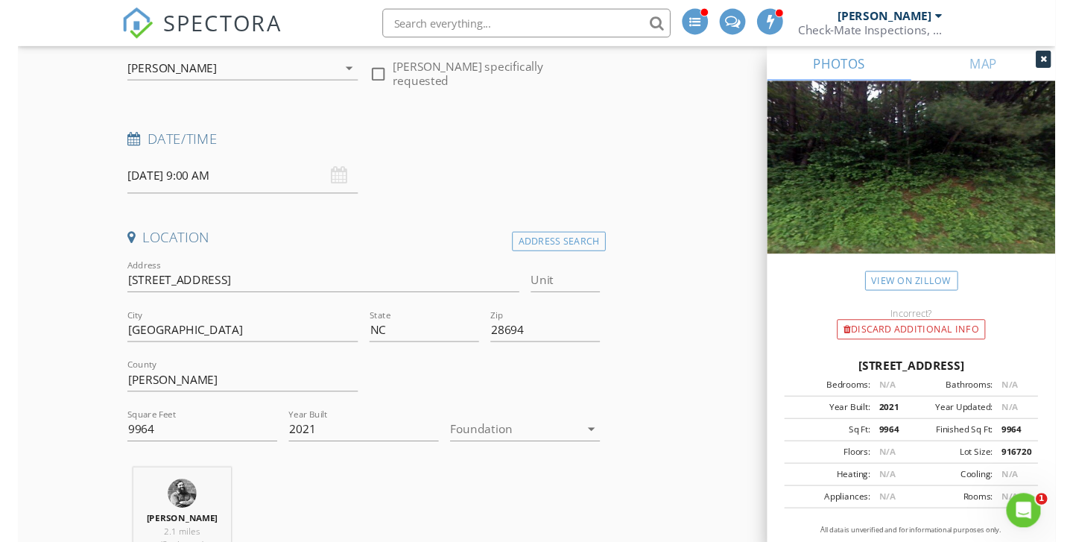
scroll to position [198, 0]
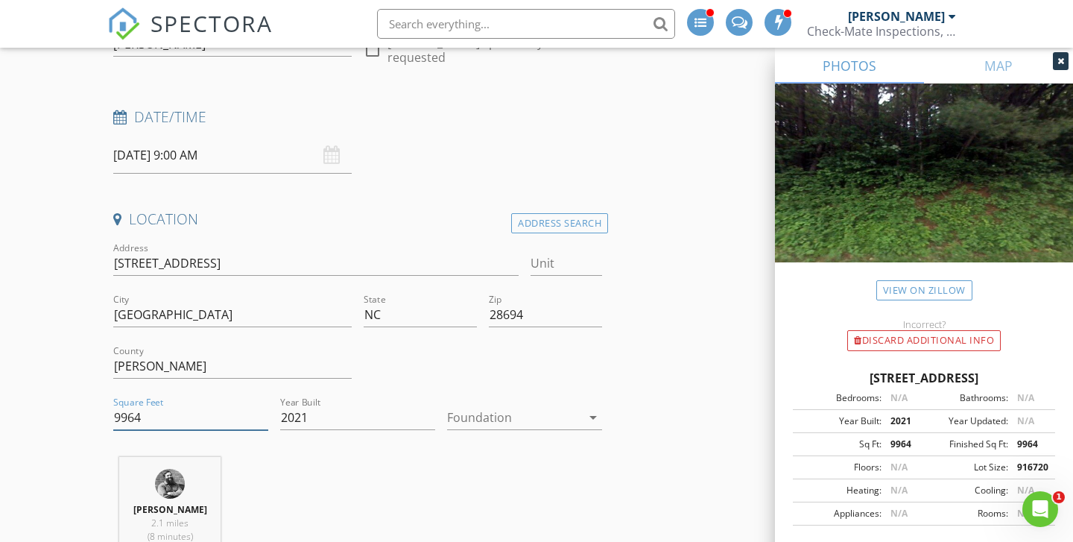
drag, startPoint x: 145, startPoint y: 413, endPoint x: 75, endPoint y: 401, distance: 71.1
type input "4"
type input "4000"
click at [306, 469] on div "Jeff Burns 2.1 miles (8 minutes)" at bounding box center [357, 519] width 501 height 124
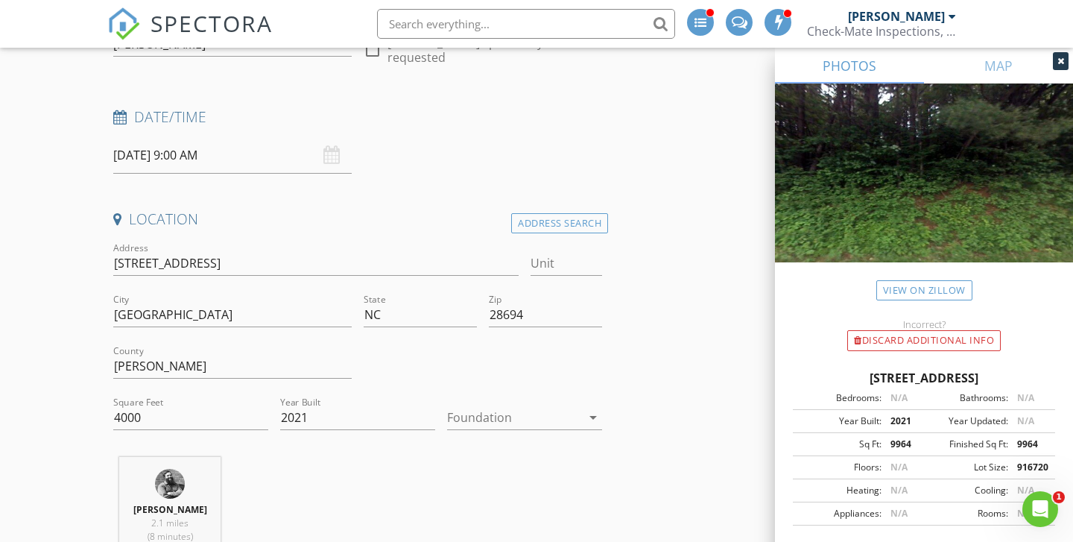
click at [306, 469] on div "Jeff Burns 2.1 miles (8 minutes)" at bounding box center [357, 519] width 501 height 124
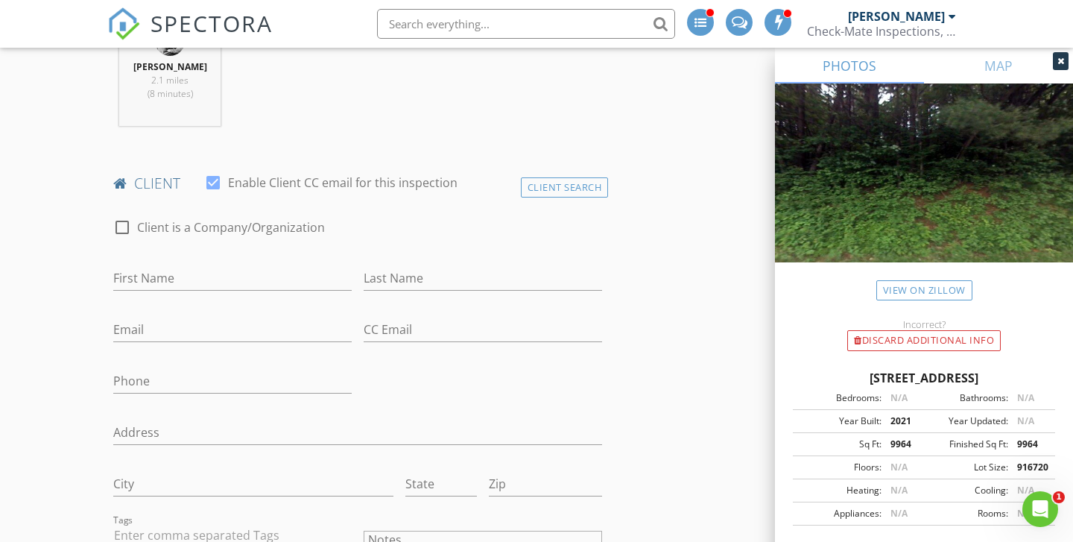
scroll to position [665, 0]
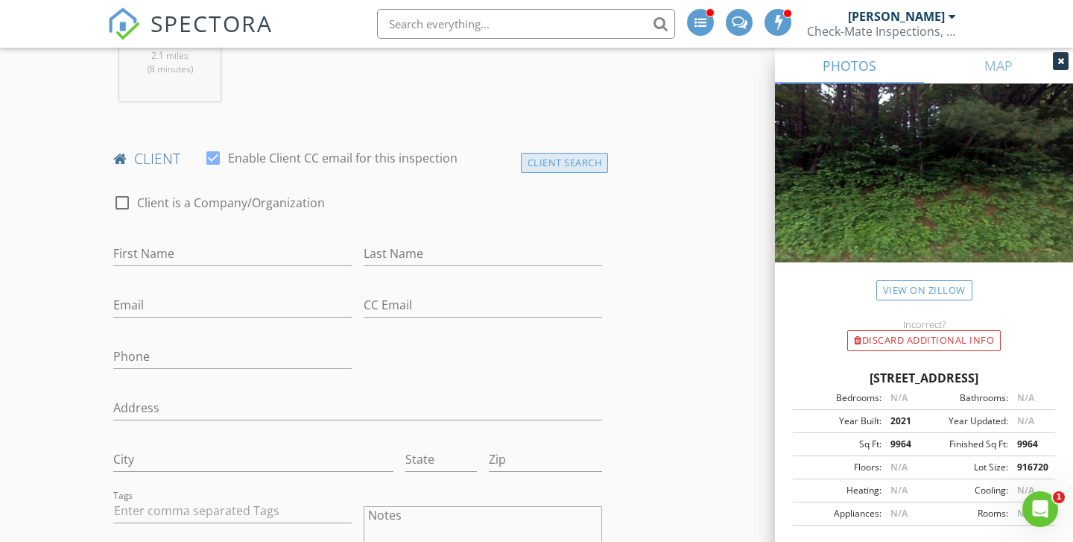
click at [543, 156] on div "Client Search" at bounding box center [565, 163] width 88 height 20
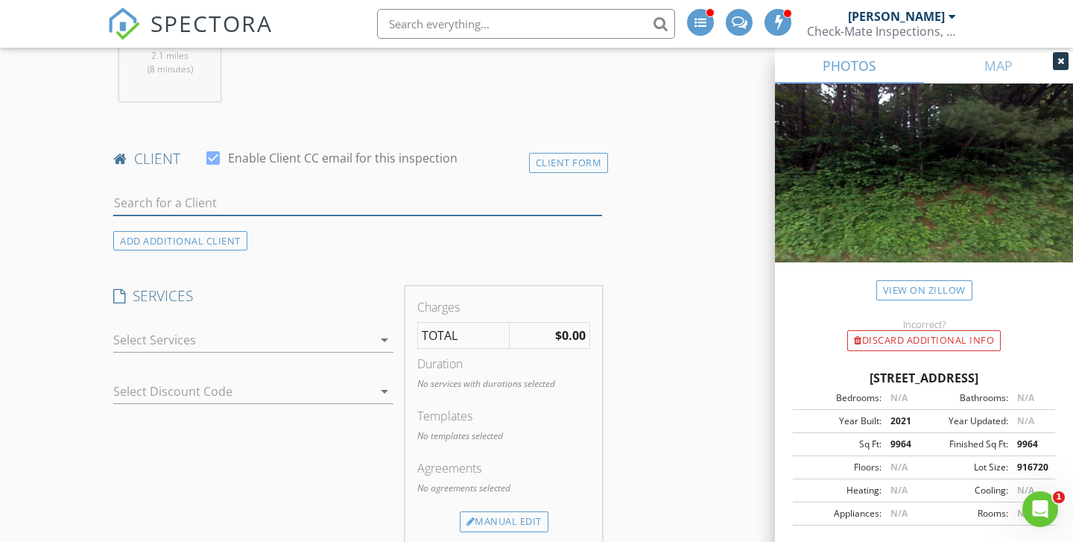
click at [295, 208] on input "text" at bounding box center [357, 203] width 489 height 25
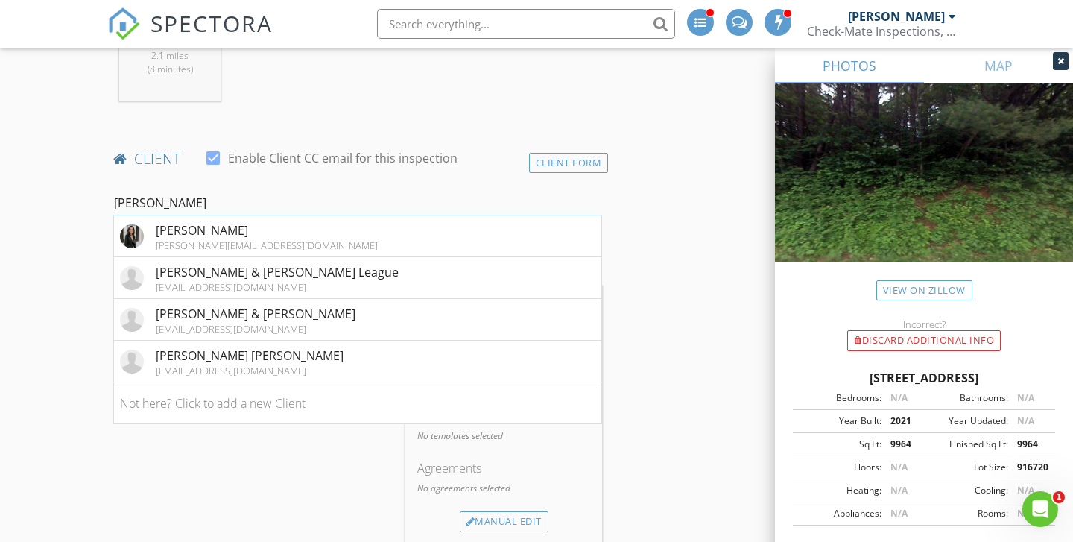
type input "[PERSON_NAME]"
drag, startPoint x: 295, startPoint y: 208, endPoint x: 295, endPoint y: 235, distance: 26.8
click at [295, 239] on div "[PERSON_NAME][EMAIL_ADDRESS][DOMAIN_NAME]" at bounding box center [267, 245] width 222 height 12
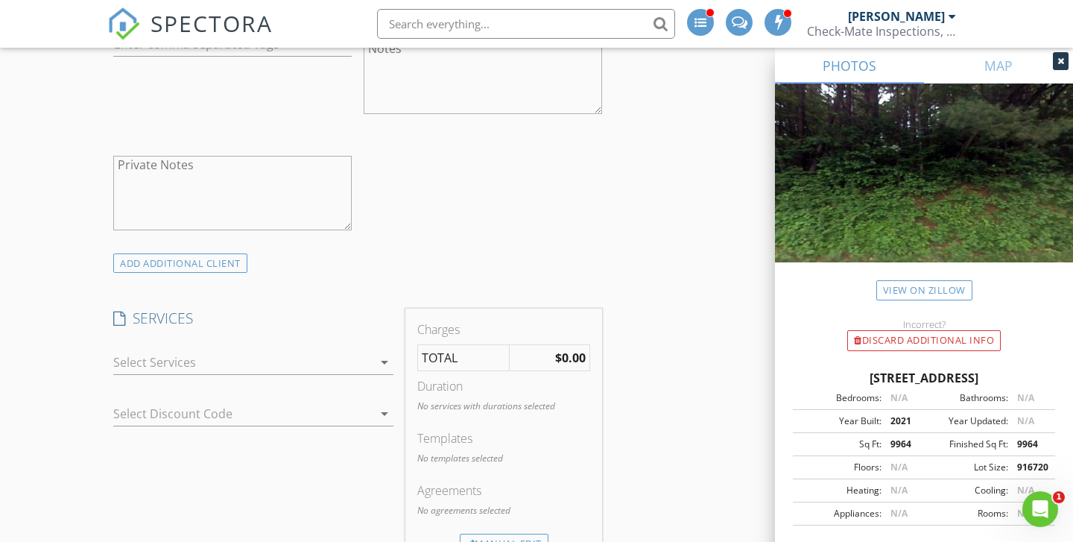
scroll to position [1206, 0]
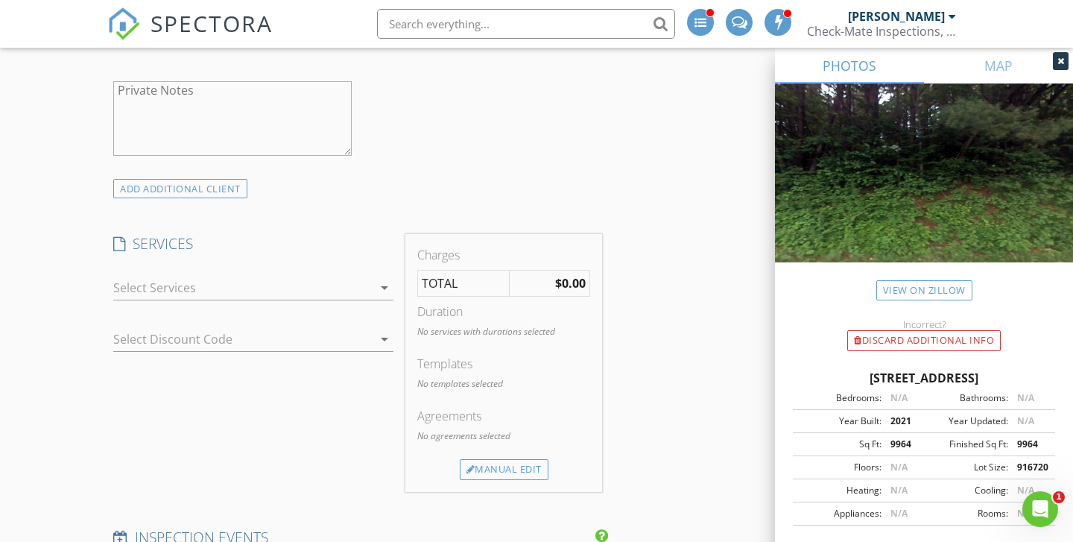
click at [151, 285] on div at bounding box center [242, 288] width 259 height 24
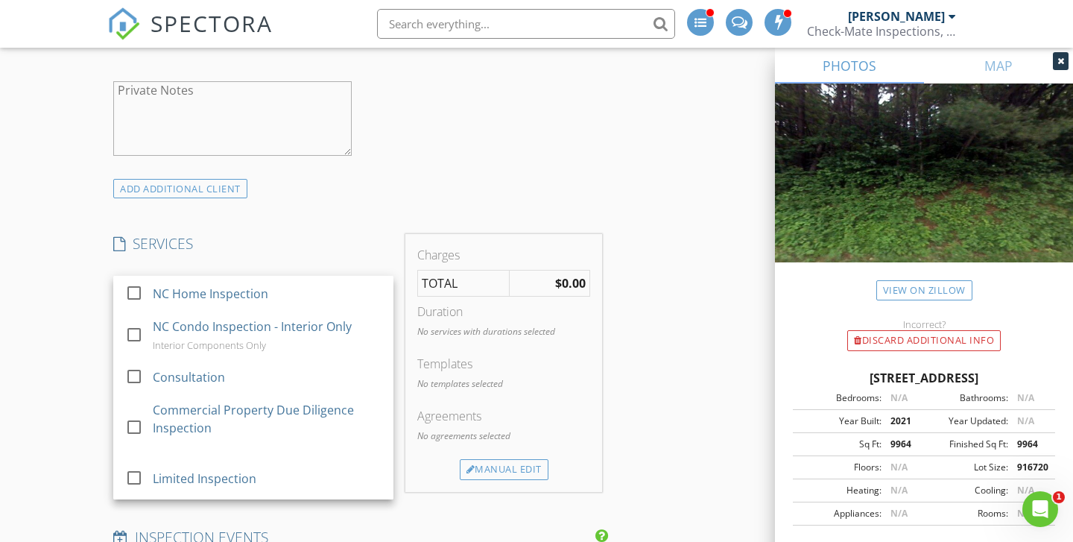
click at [151, 285] on div "check_box_outline_blank NC Home Inspection" at bounding box center [253, 294] width 256 height 34
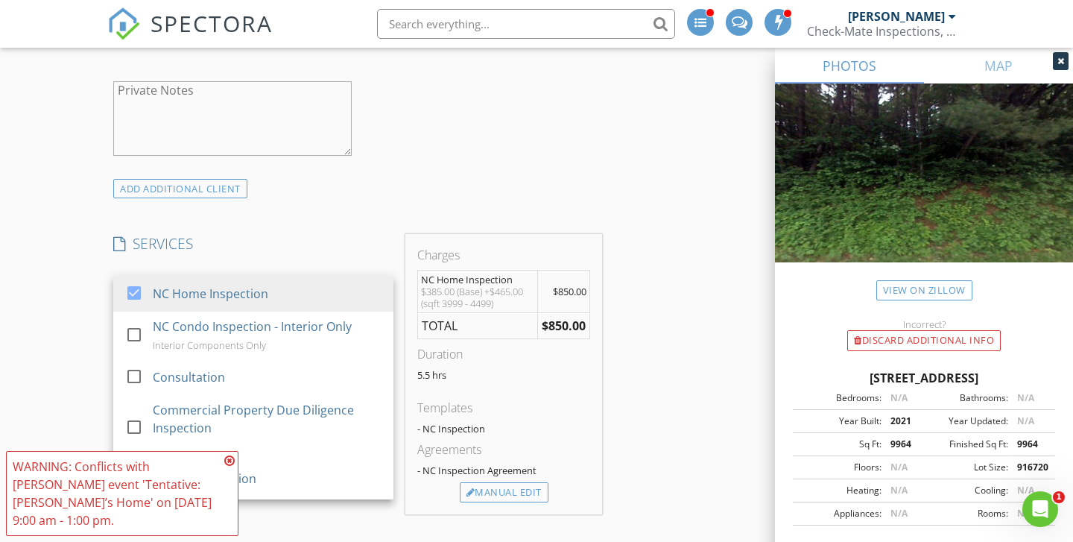
click at [59, 323] on div "New Inspection INSPECTOR(S) check_box_outline_blank Bradley King check_box Jeff…" at bounding box center [536, 497] width 1073 height 3202
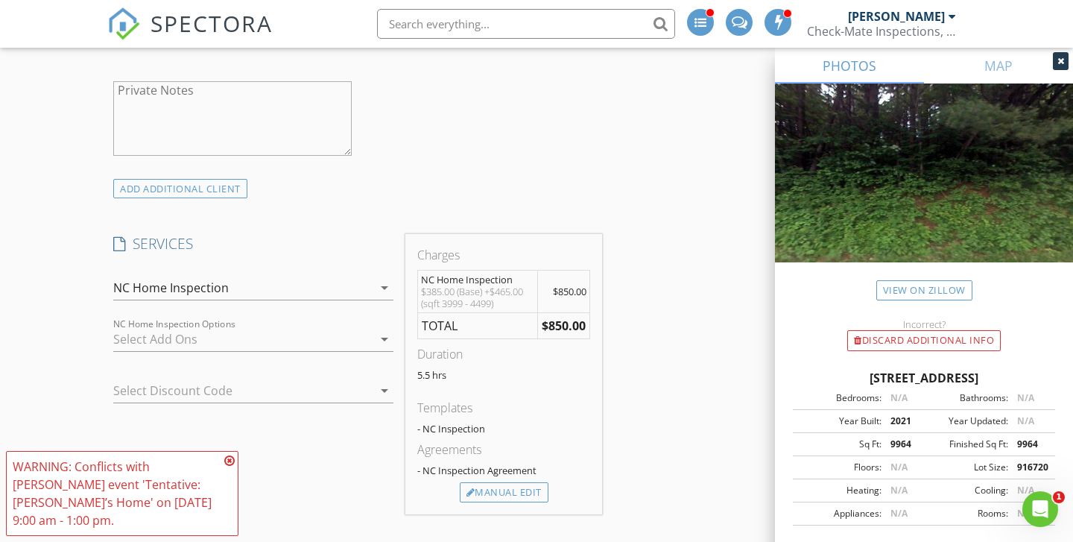
click at [231, 466] on icon at bounding box center [229, 461] width 10 height 12
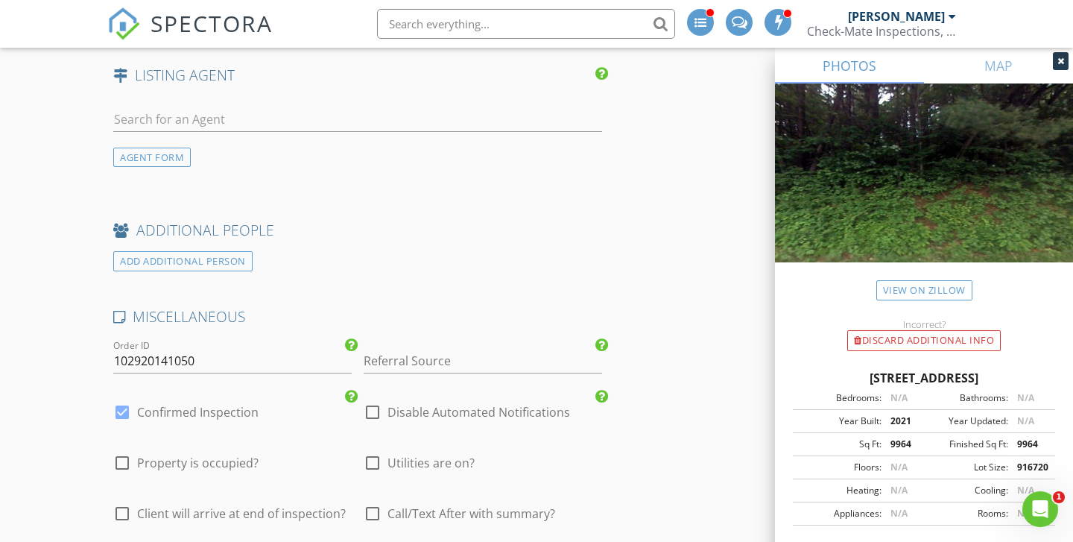
scroll to position [2155, 0]
click at [119, 402] on div at bounding box center [122, 408] width 25 height 25
checkbox input "false"
checkbox input "true"
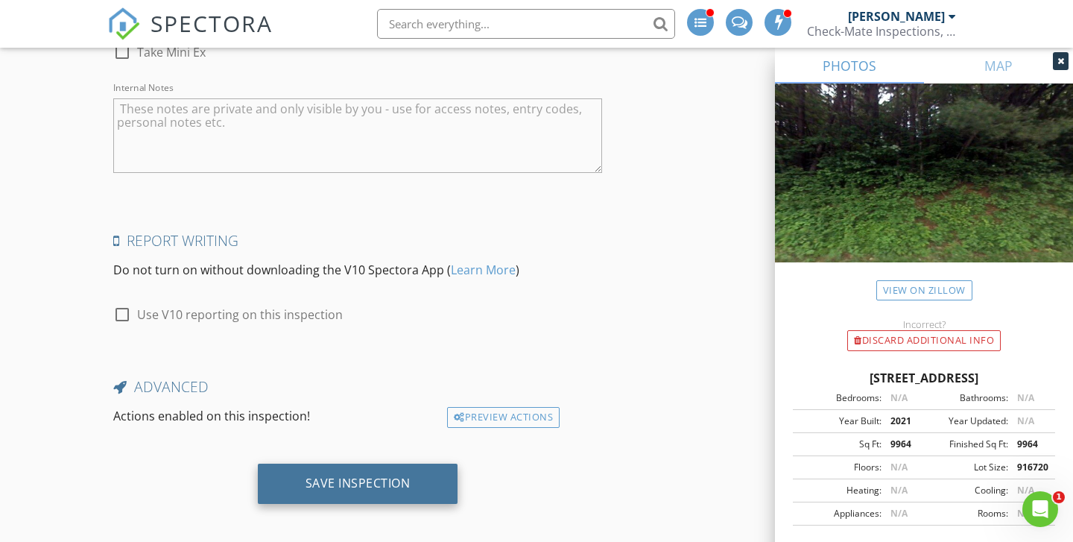
scroll to position [2753, 0]
click at [355, 476] on div "Save Inspection" at bounding box center [358, 483] width 105 height 15
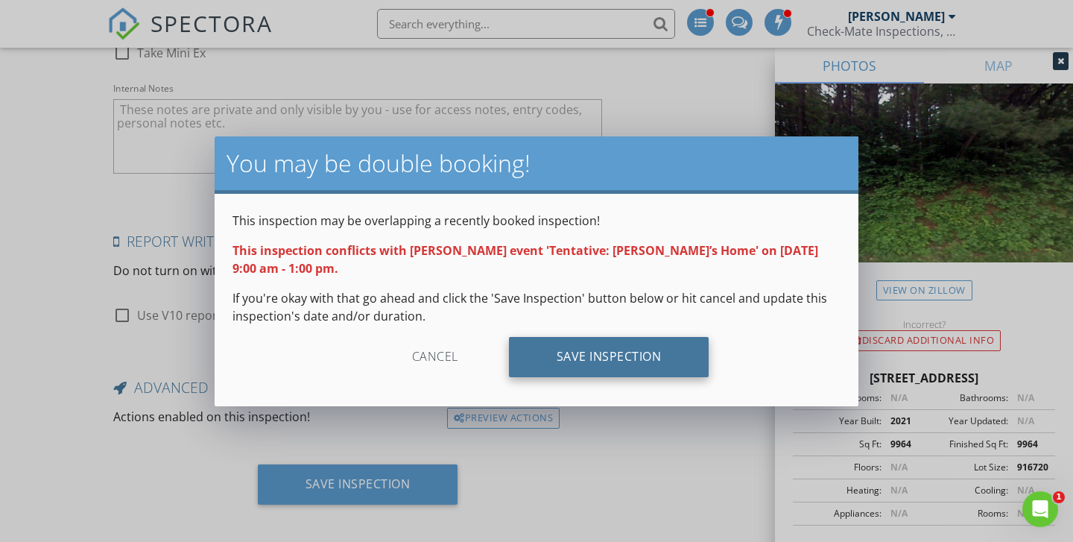
click at [601, 338] on div "Save Inspection" at bounding box center [609, 357] width 200 height 40
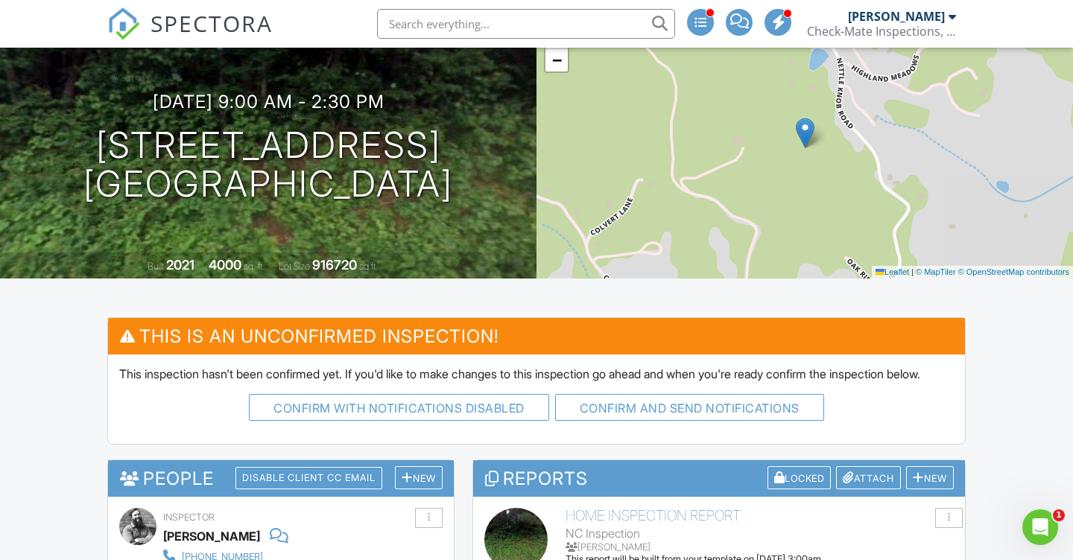
scroll to position [159, 0]
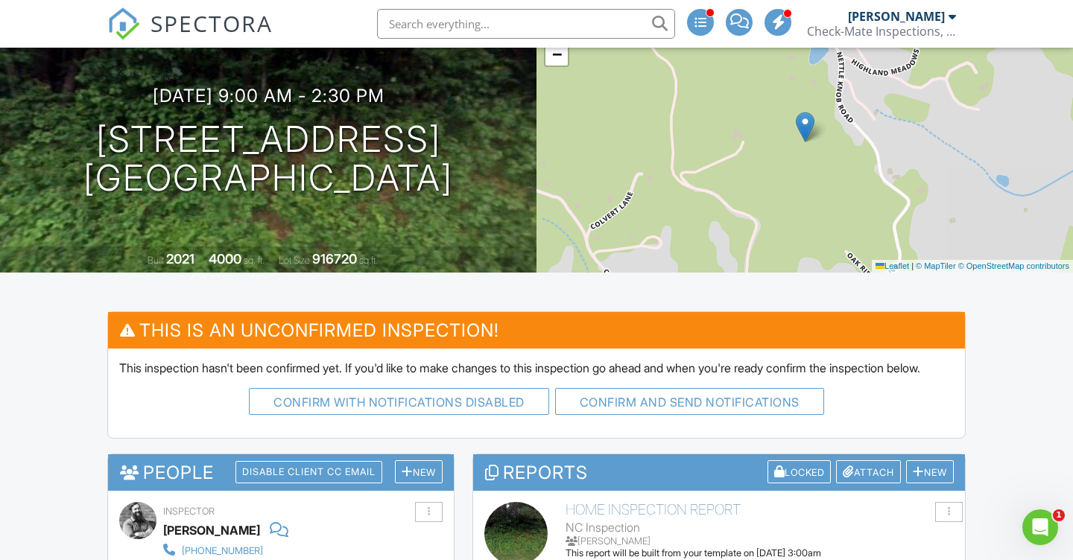
scroll to position [145, 0]
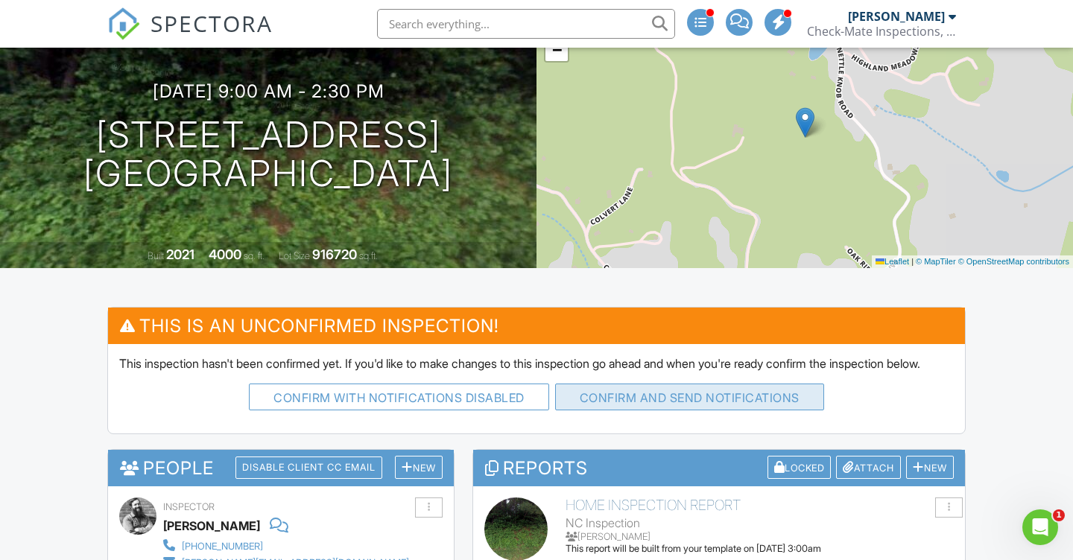
click at [549, 411] on button "Confirm and send notifications" at bounding box center [399, 397] width 300 height 27
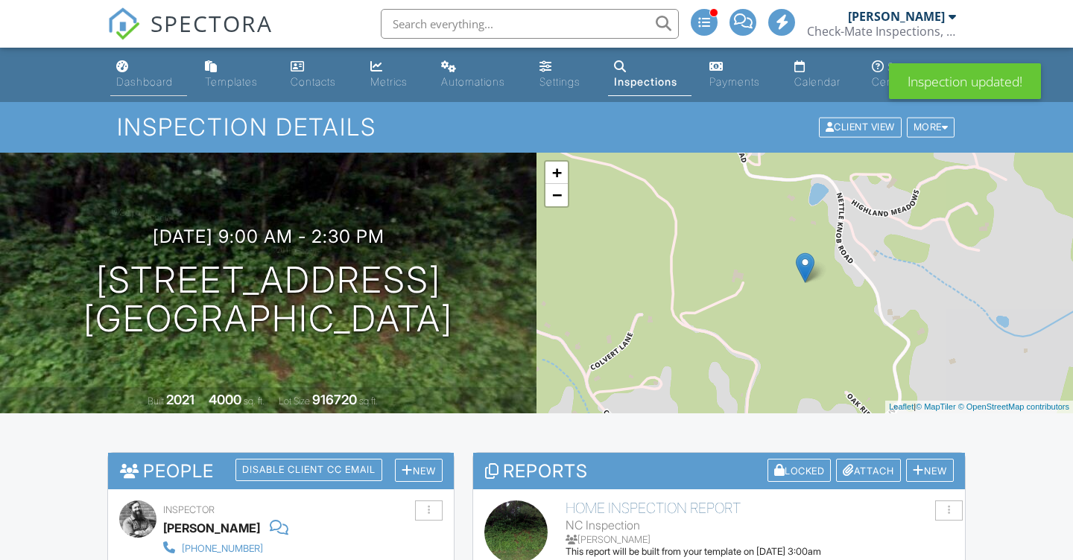
click at [139, 77] on div "Dashboard" at bounding box center [144, 81] width 57 height 13
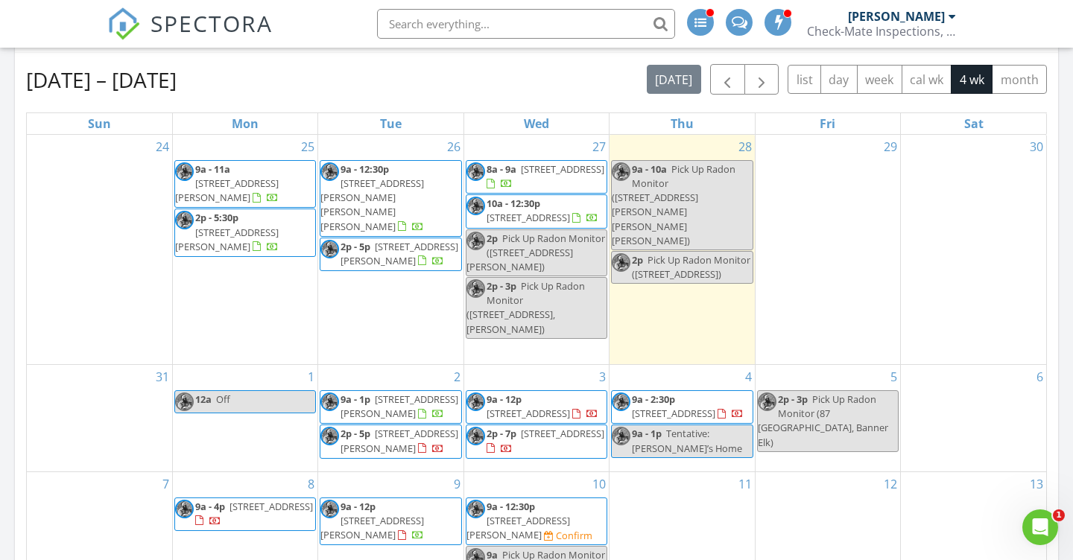
scroll to position [684, 0]
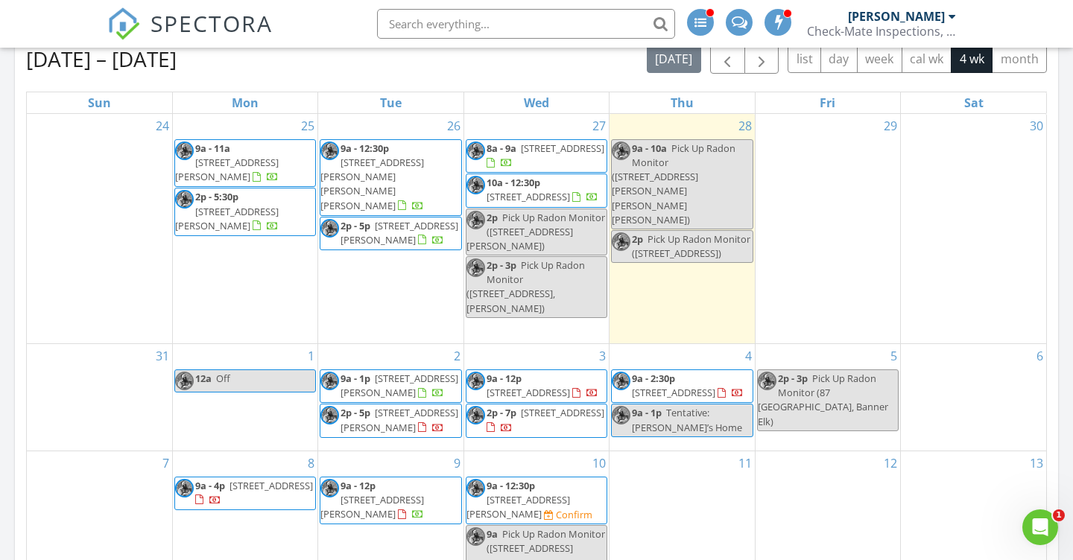
click at [710, 386] on span "[STREET_ADDRESS]" at bounding box center [673, 392] width 83 height 13
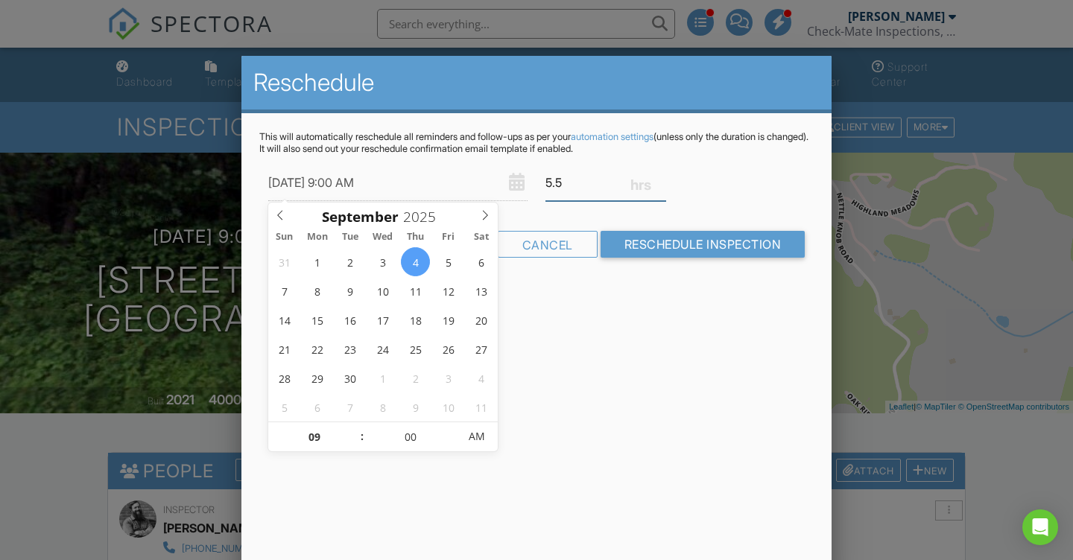
click at [586, 179] on input "5.5" at bounding box center [605, 183] width 121 height 37
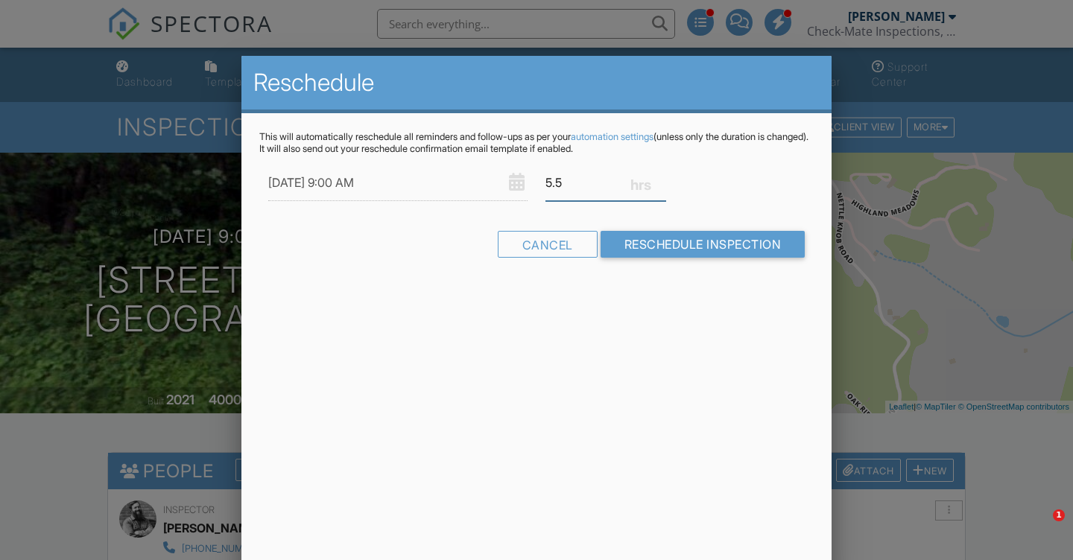
click at [586, 179] on input "5.5" at bounding box center [605, 183] width 121 height 37
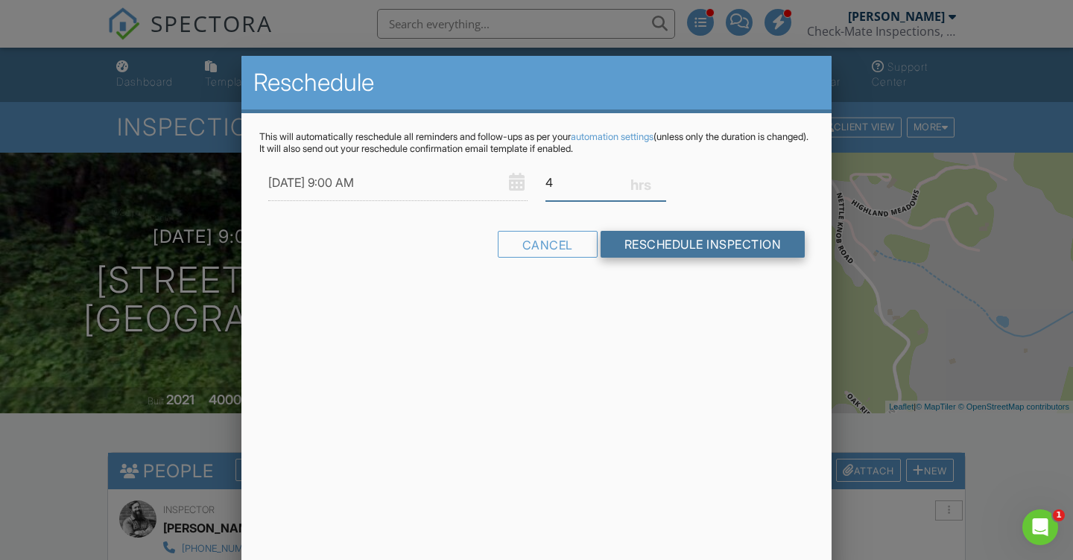
type input "4"
click at [662, 252] on input "Reschedule Inspection" at bounding box center [703, 244] width 205 height 27
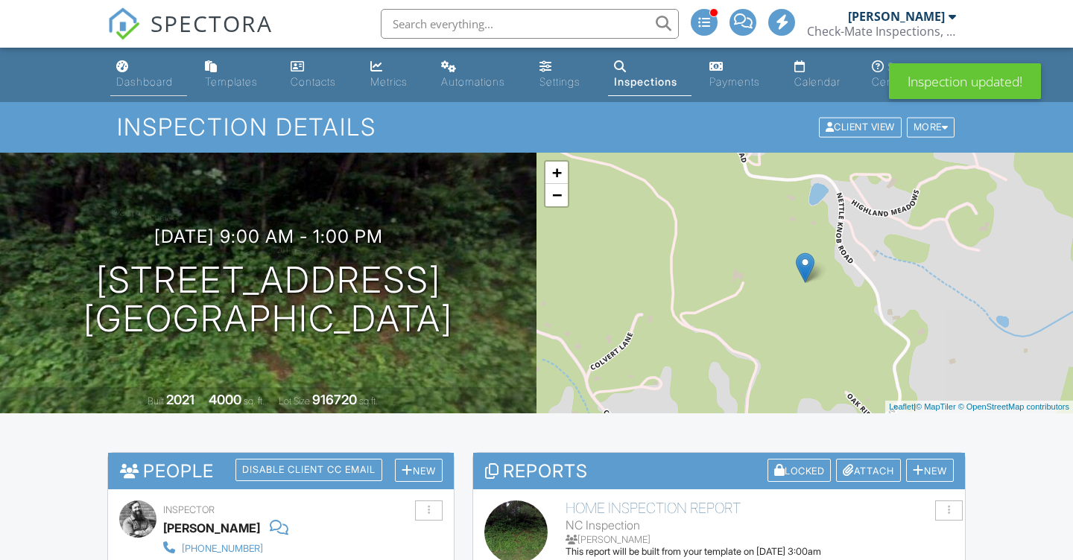
click at [136, 82] on div "Dashboard" at bounding box center [144, 81] width 57 height 13
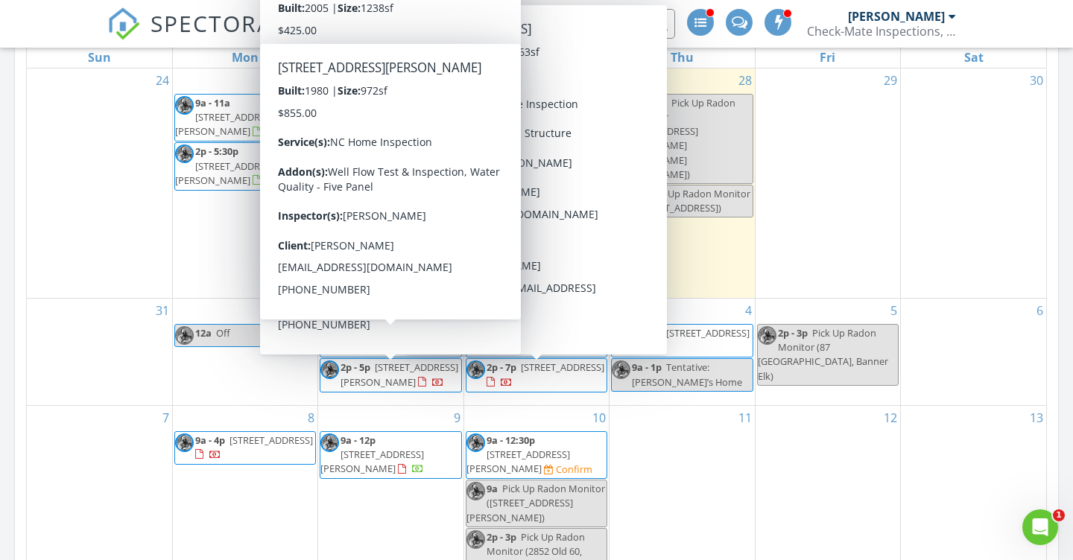
scroll to position [694, 0]
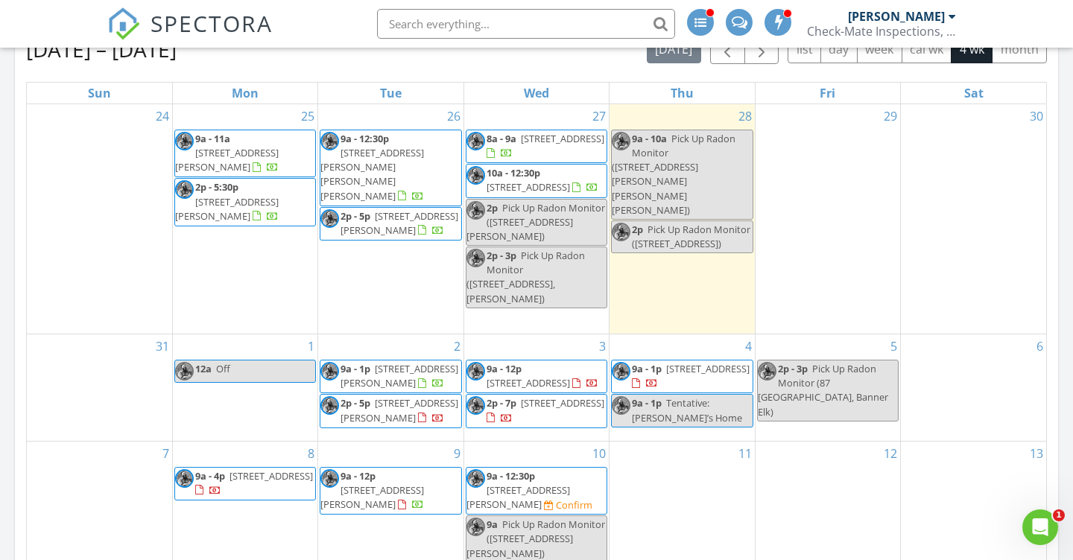
click at [7, 315] on div "Today All Inspectors 9:00 am 155 McNeill Hill Rd, Jefferson, NC 28640 Pick Up R…" at bounding box center [536, 454] width 1073 height 1878
click at [640, 410] on span "9a - 1p" at bounding box center [647, 402] width 30 height 13
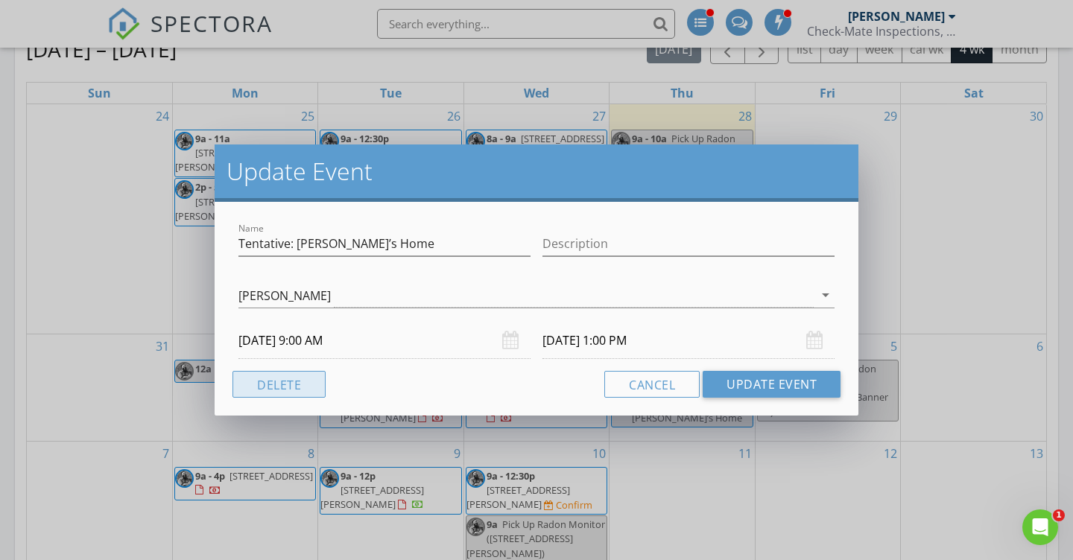
click at [269, 385] on button "Delete" at bounding box center [278, 384] width 93 height 27
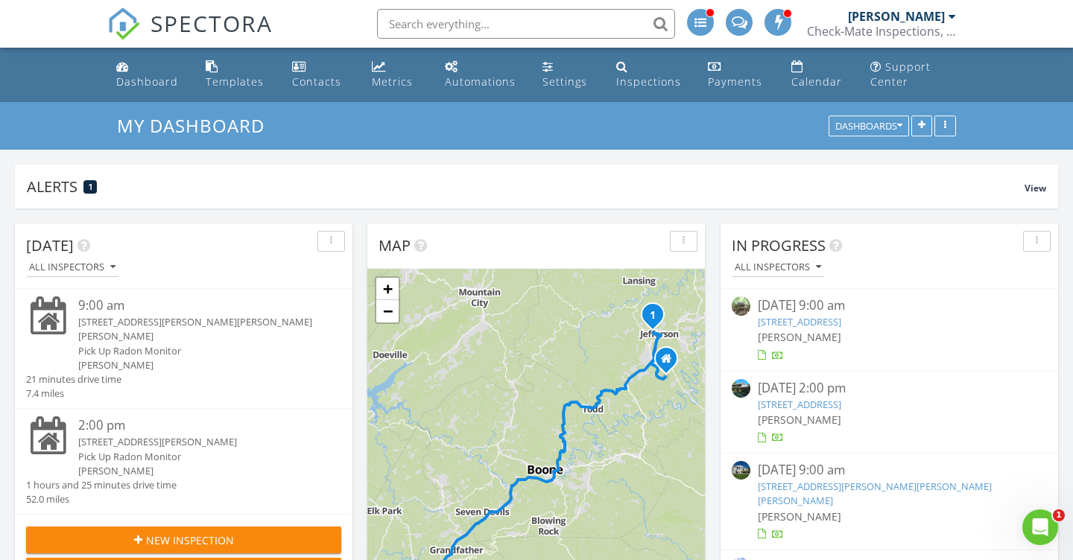
scroll to position [0, 0]
click at [134, 71] on link "Dashboard" at bounding box center [148, 75] width 77 height 42
